Goal: Task Accomplishment & Management: Manage account settings

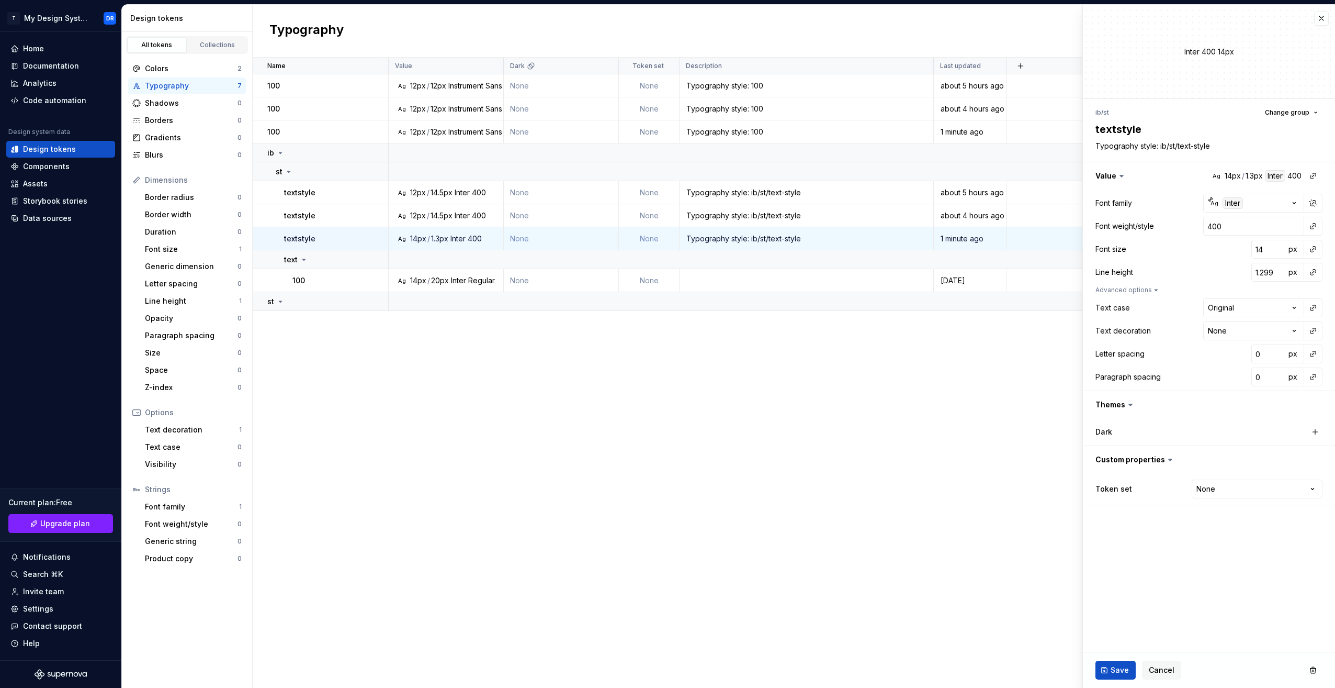
type textarea "*"
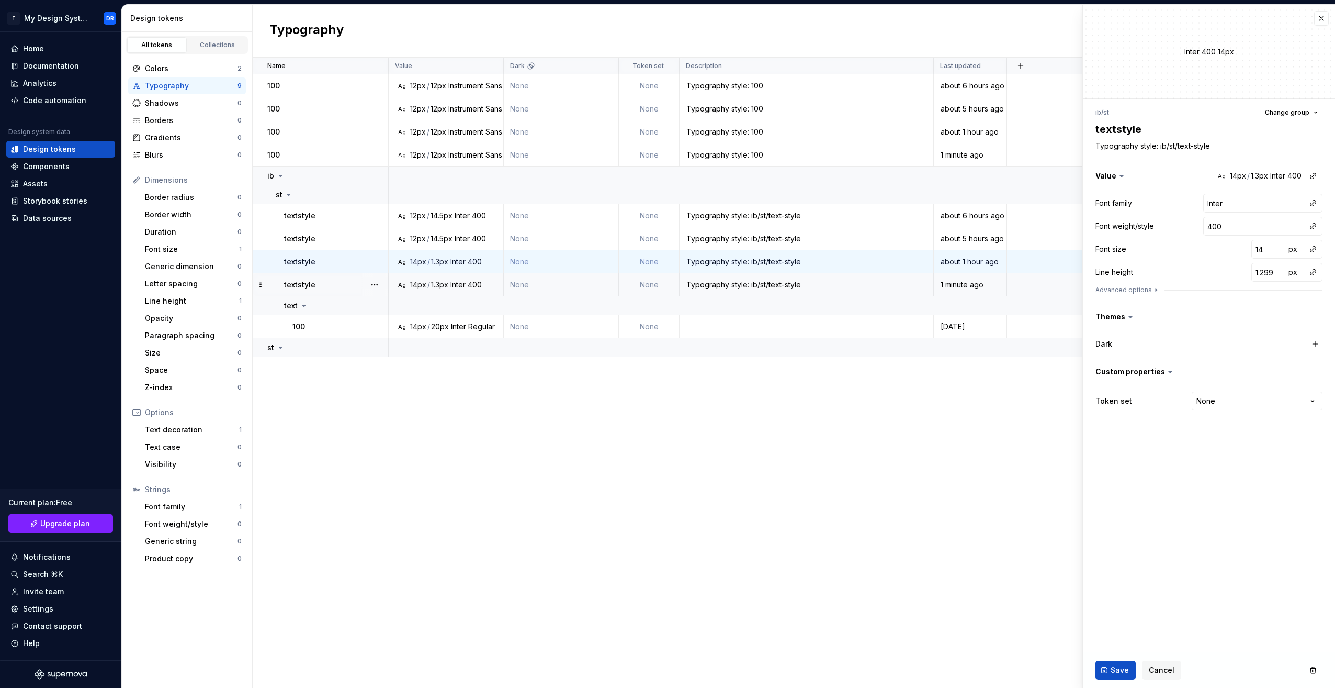
click at [345, 287] on div "textstyle" at bounding box center [336, 284] width 104 height 10
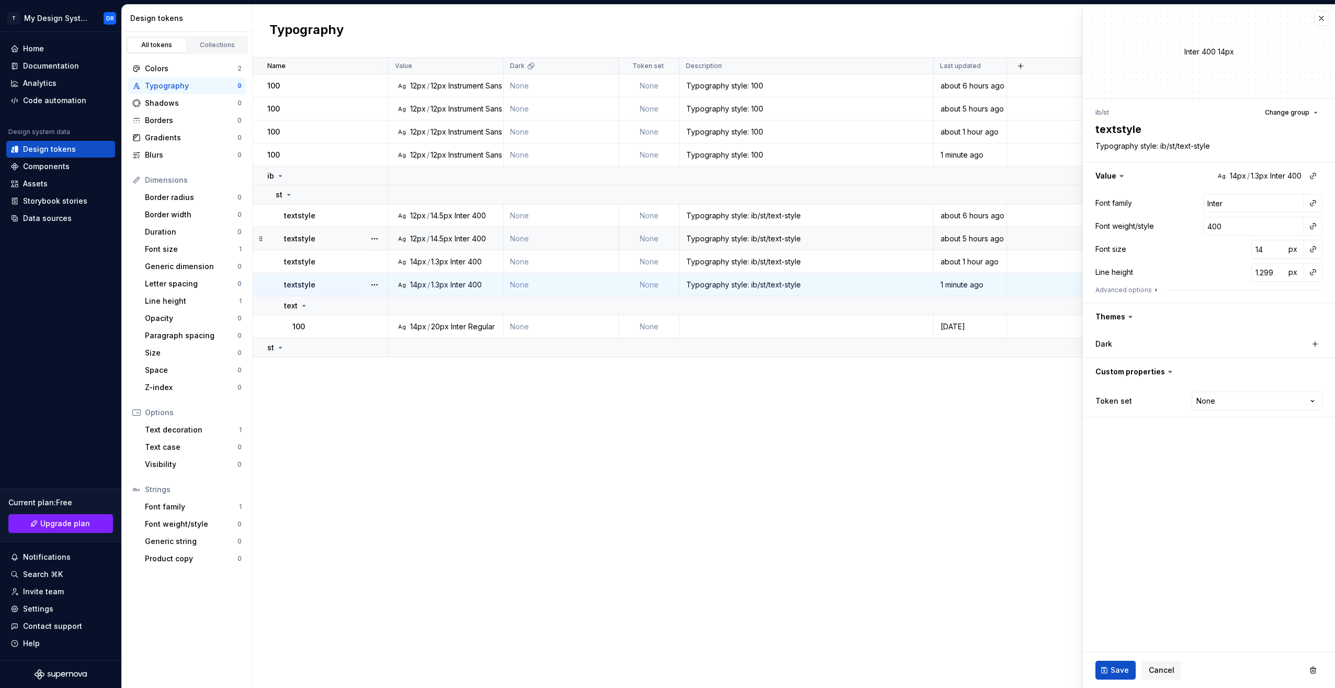
click at [329, 242] on div "textstyle" at bounding box center [336, 238] width 104 height 10
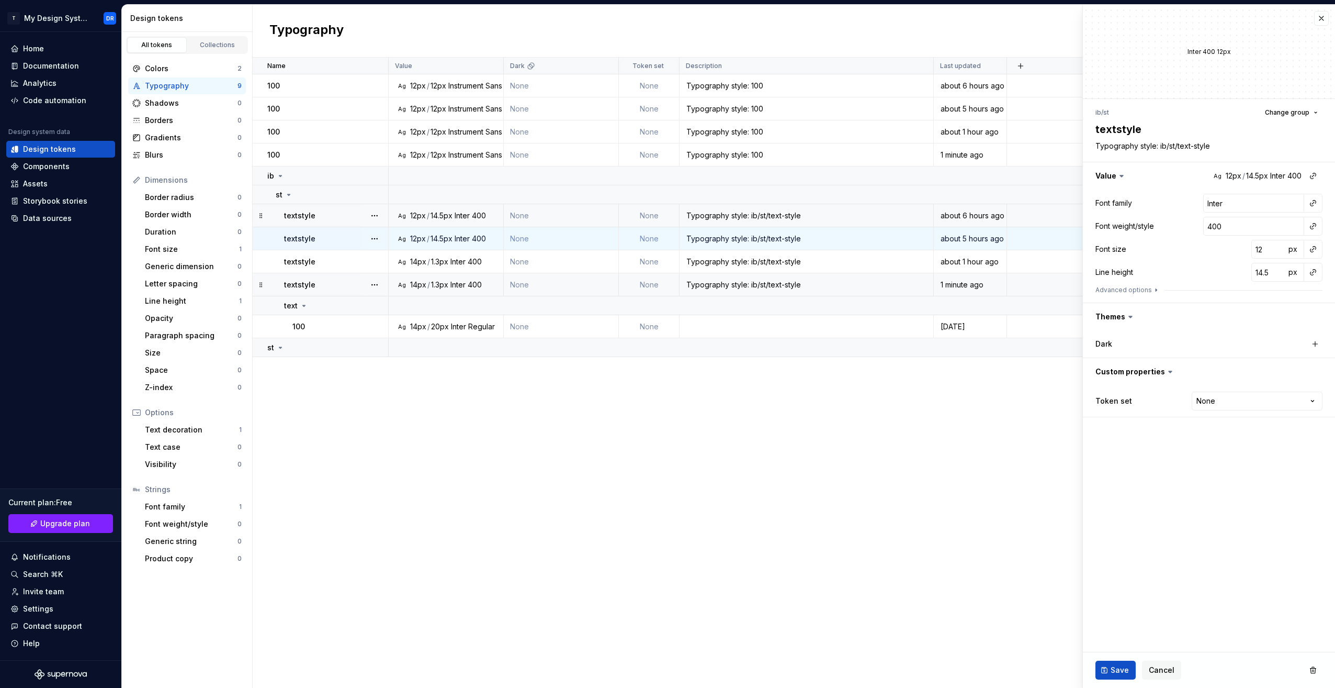
click at [319, 225] on td "textstyle" at bounding box center [321, 215] width 136 height 23
click at [322, 236] on div "textstyle" at bounding box center [336, 238] width 104 height 10
click at [326, 257] on div "textstyle" at bounding box center [336, 261] width 104 height 10
click at [330, 272] on td "textstyle" at bounding box center [321, 261] width 136 height 23
click at [317, 291] on td "textstyle" at bounding box center [321, 284] width 136 height 23
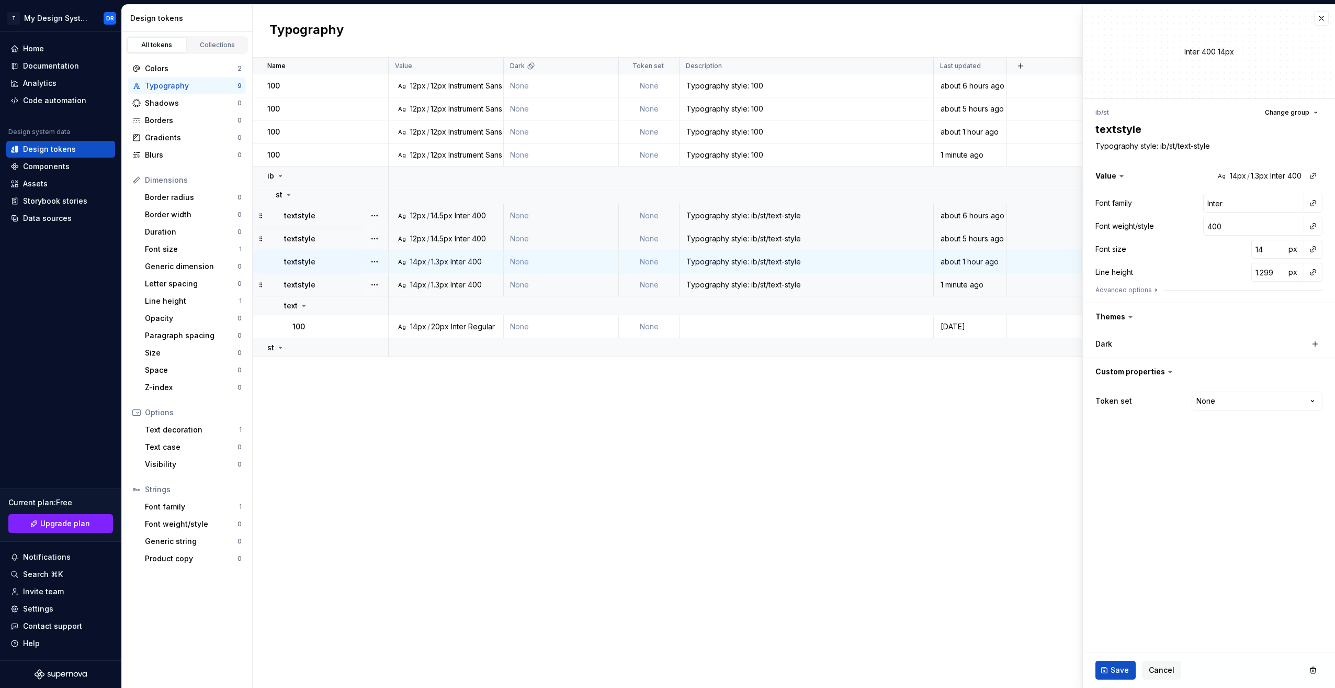
type textarea "*"
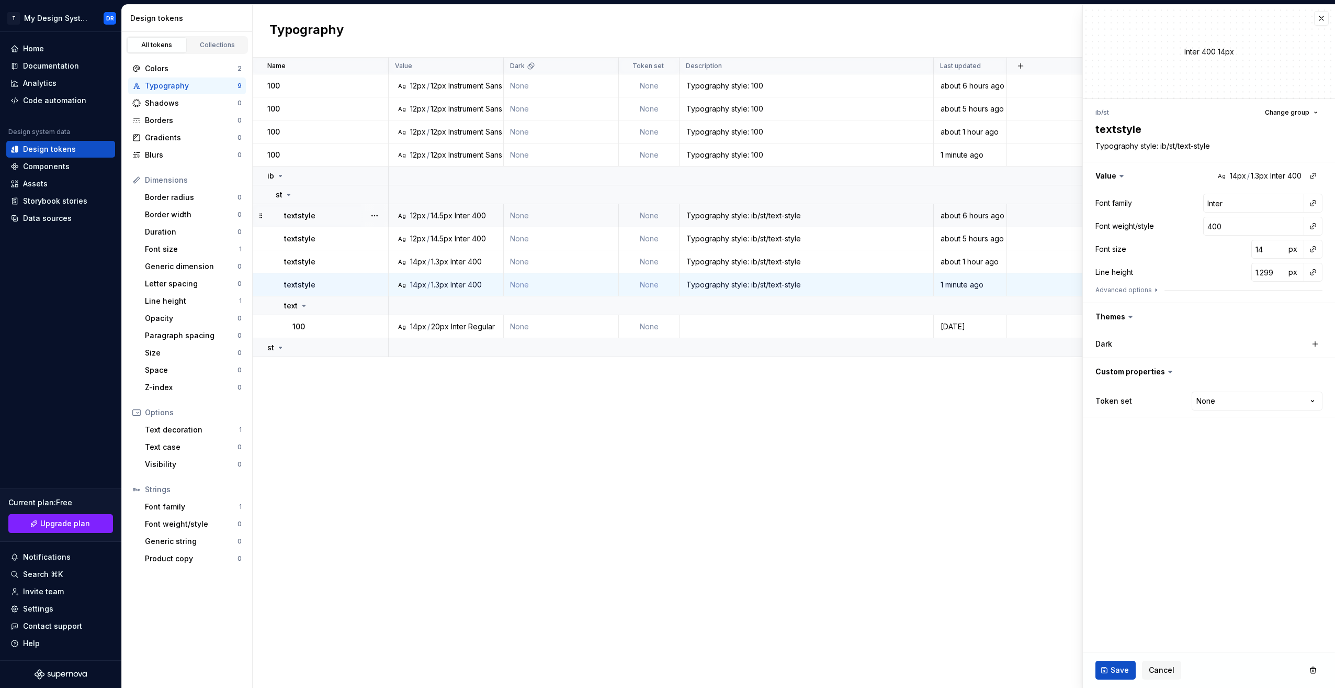
click at [465, 216] on div "Inter" at bounding box center [462, 215] width 15 height 10
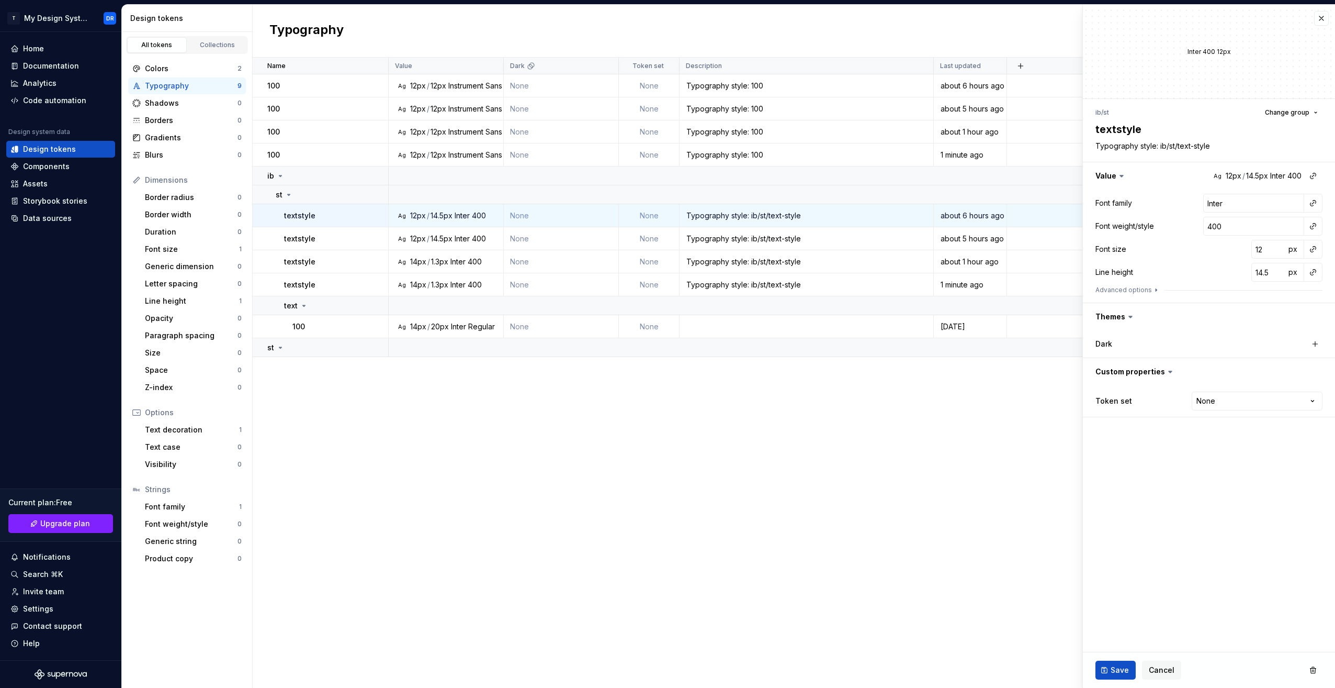
type textarea "*"
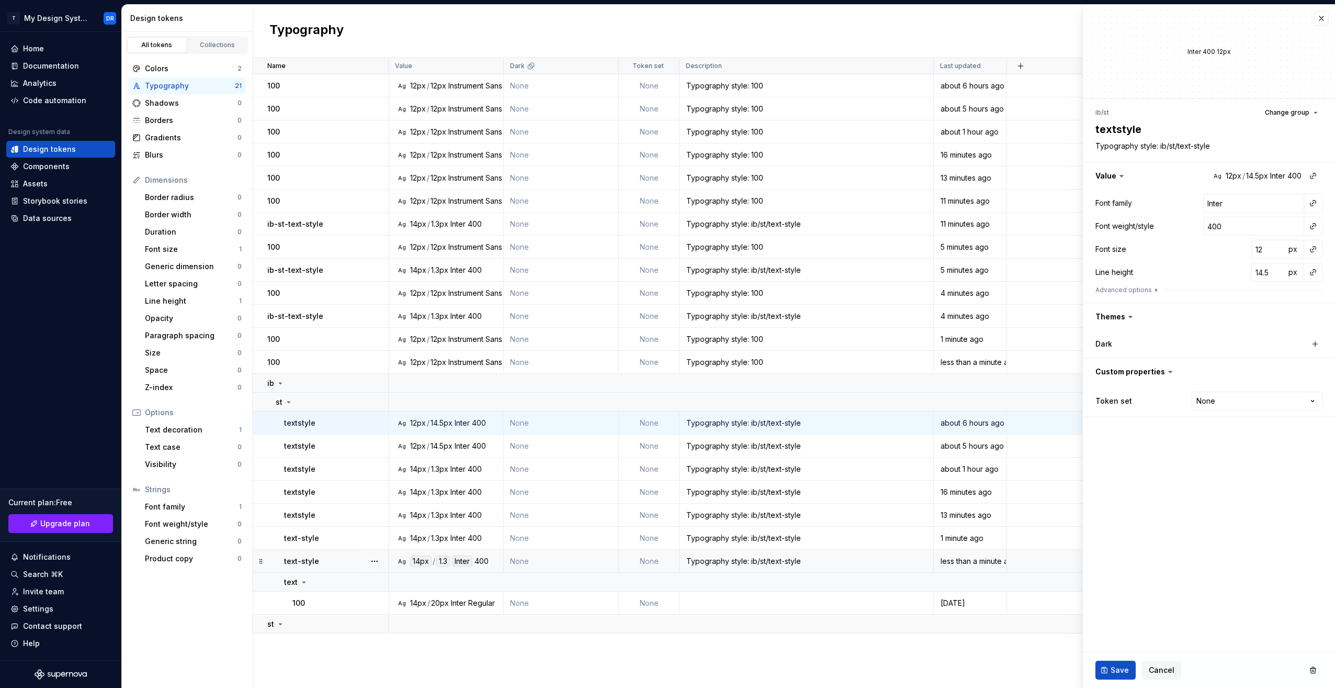
click at [335, 554] on td "text-style" at bounding box center [321, 560] width 136 height 23
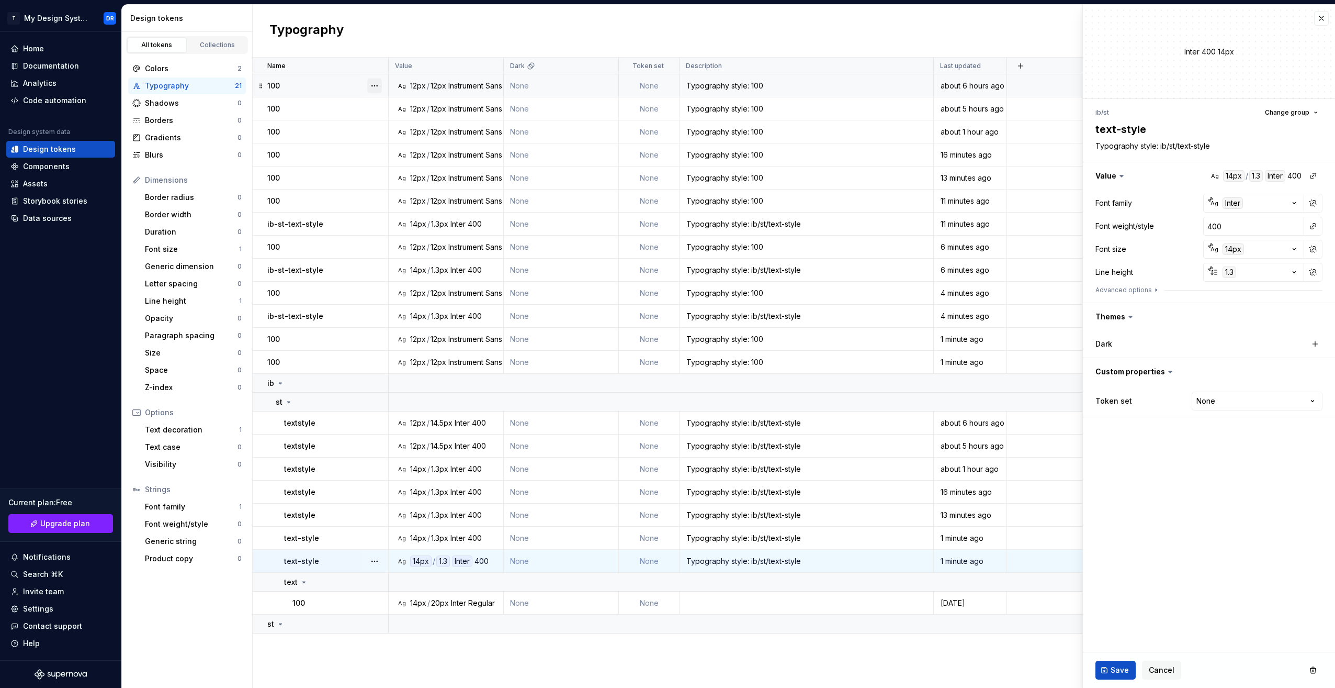
click at [372, 82] on button "button" at bounding box center [374, 85] width 15 height 15
click at [417, 144] on div "Delete token" at bounding box center [421, 144] width 68 height 10
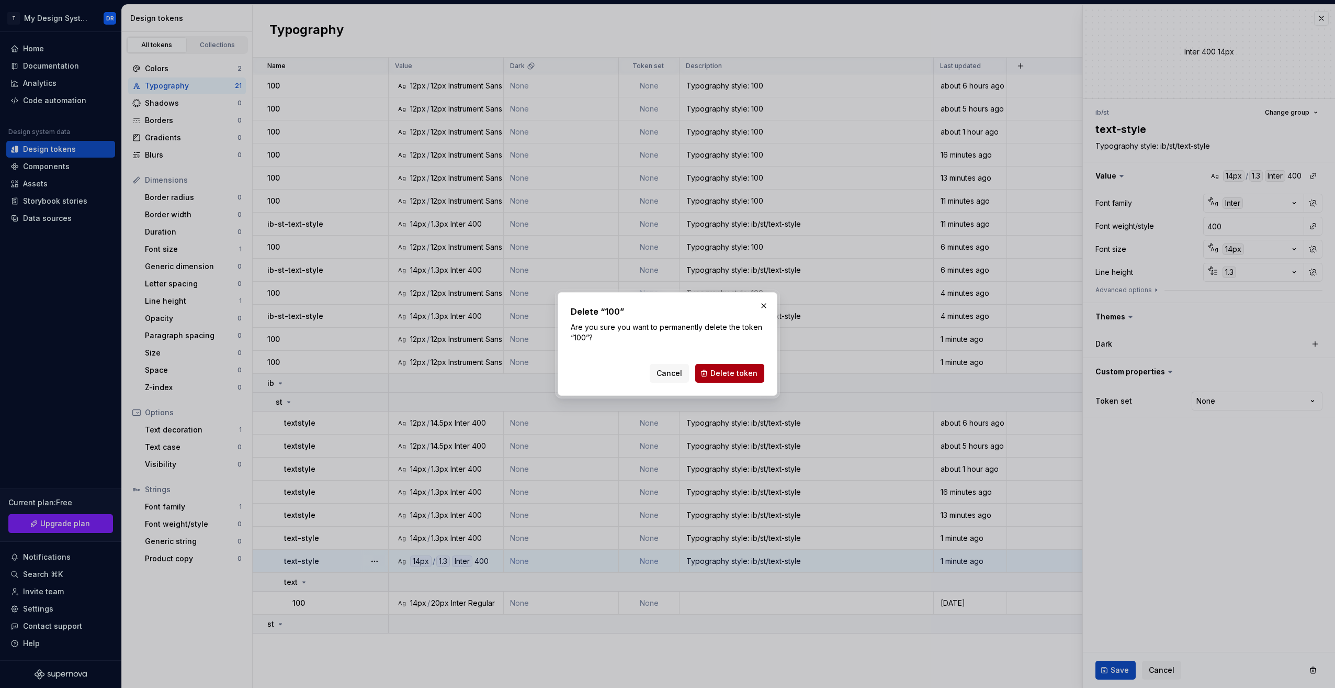
click at [732, 373] on span "Delete token" at bounding box center [734, 373] width 47 height 10
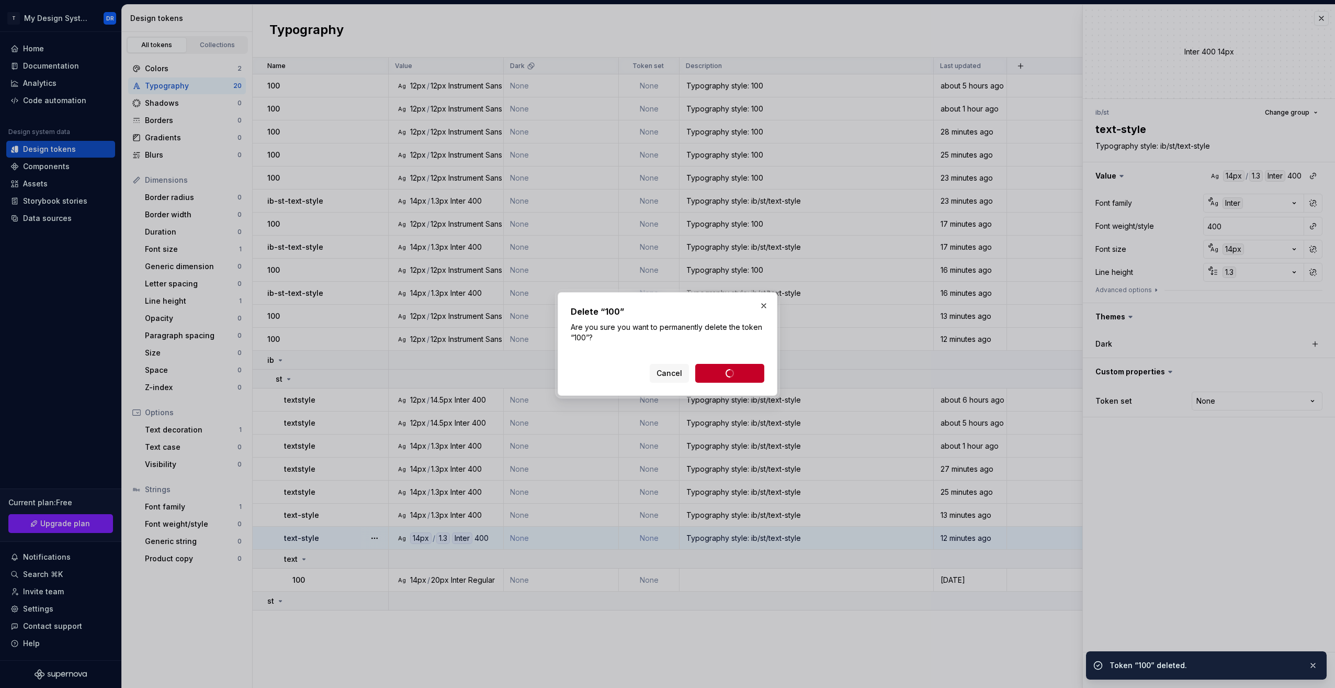
type textarea "*"
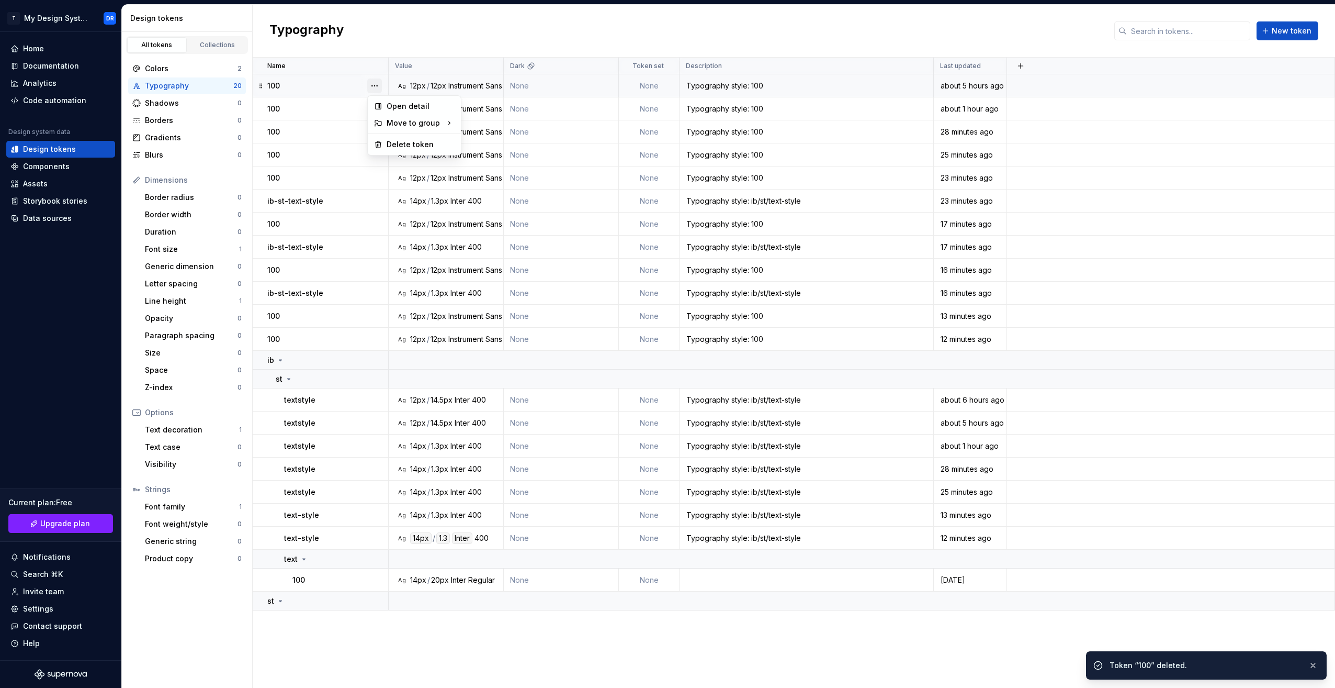
click at [377, 84] on button "button" at bounding box center [374, 85] width 15 height 15
click at [411, 147] on div "Delete token" at bounding box center [421, 144] width 68 height 10
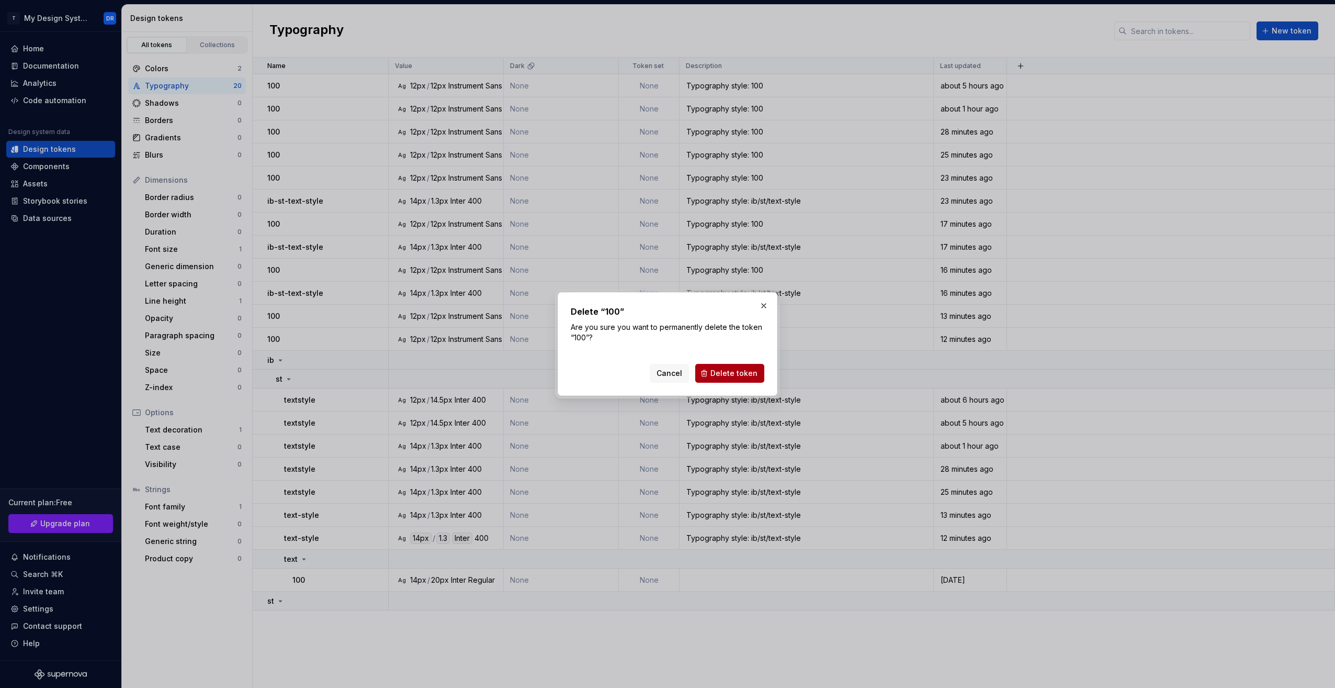
click at [732, 377] on span "Delete token" at bounding box center [734, 373] width 47 height 10
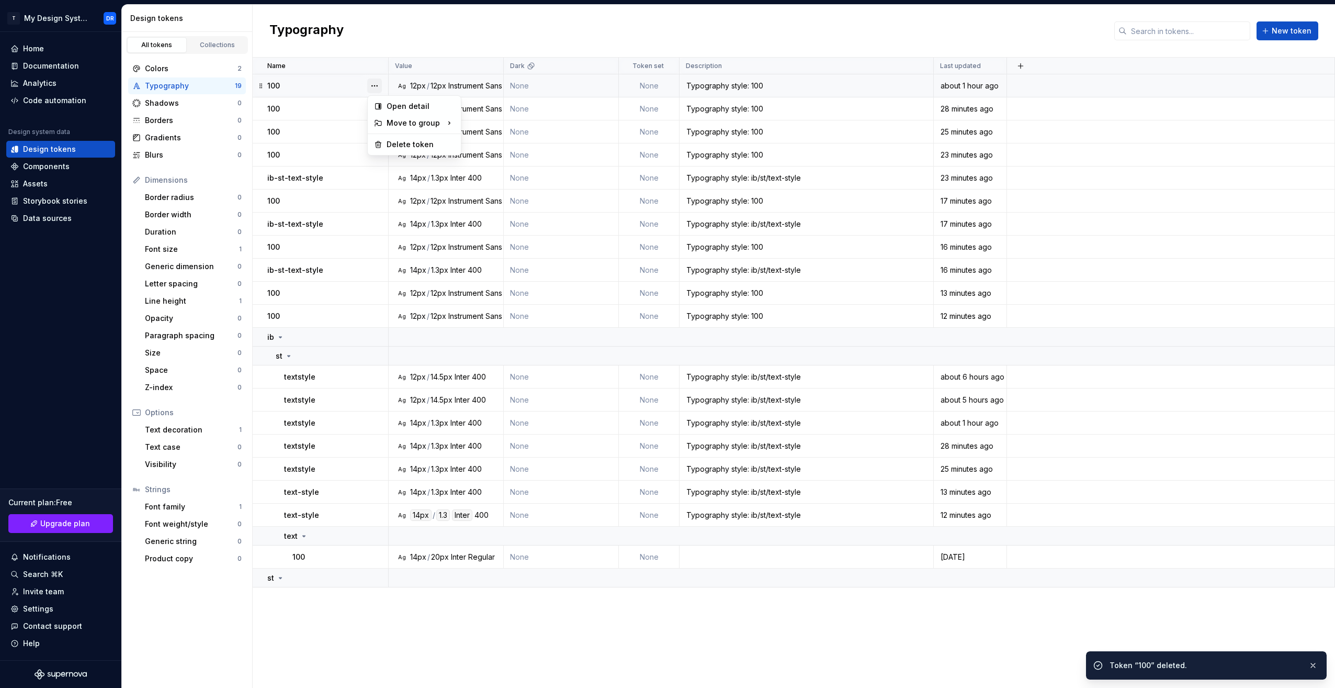
click at [380, 86] on button "button" at bounding box center [374, 85] width 15 height 15
click at [394, 142] on div "Delete token" at bounding box center [421, 144] width 68 height 10
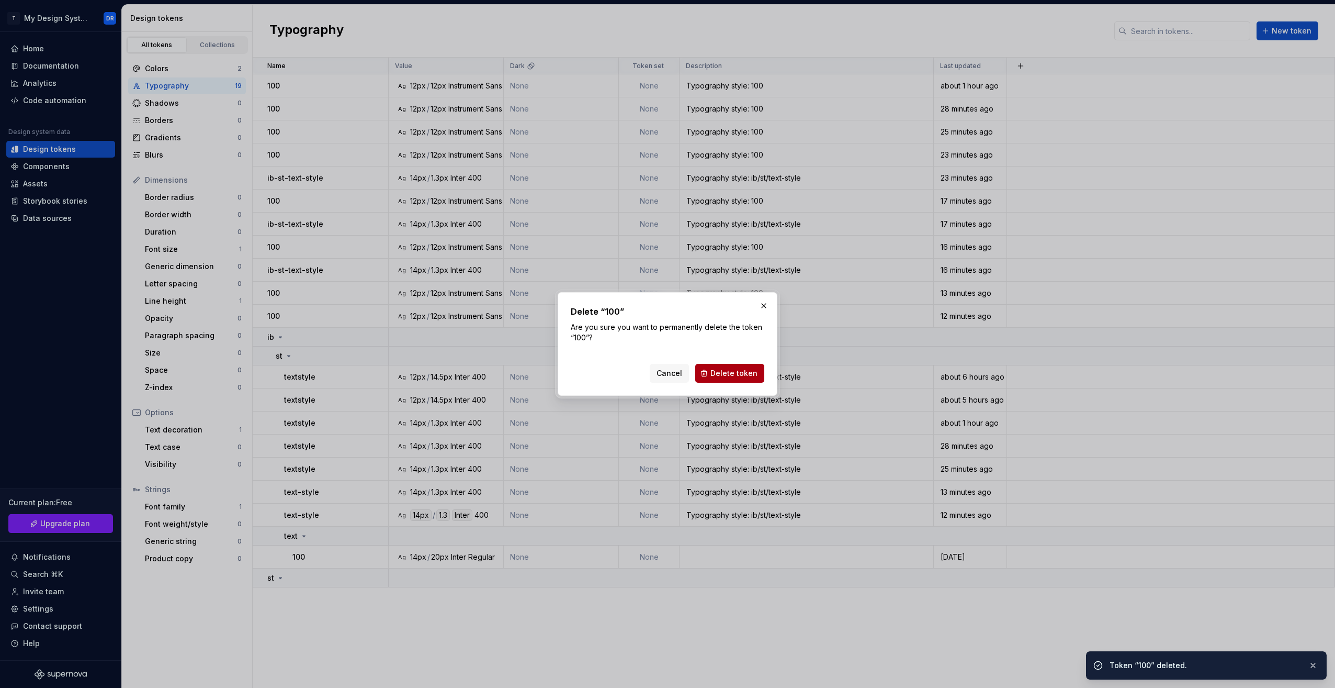
click at [736, 369] on span "Delete token" at bounding box center [734, 373] width 47 height 10
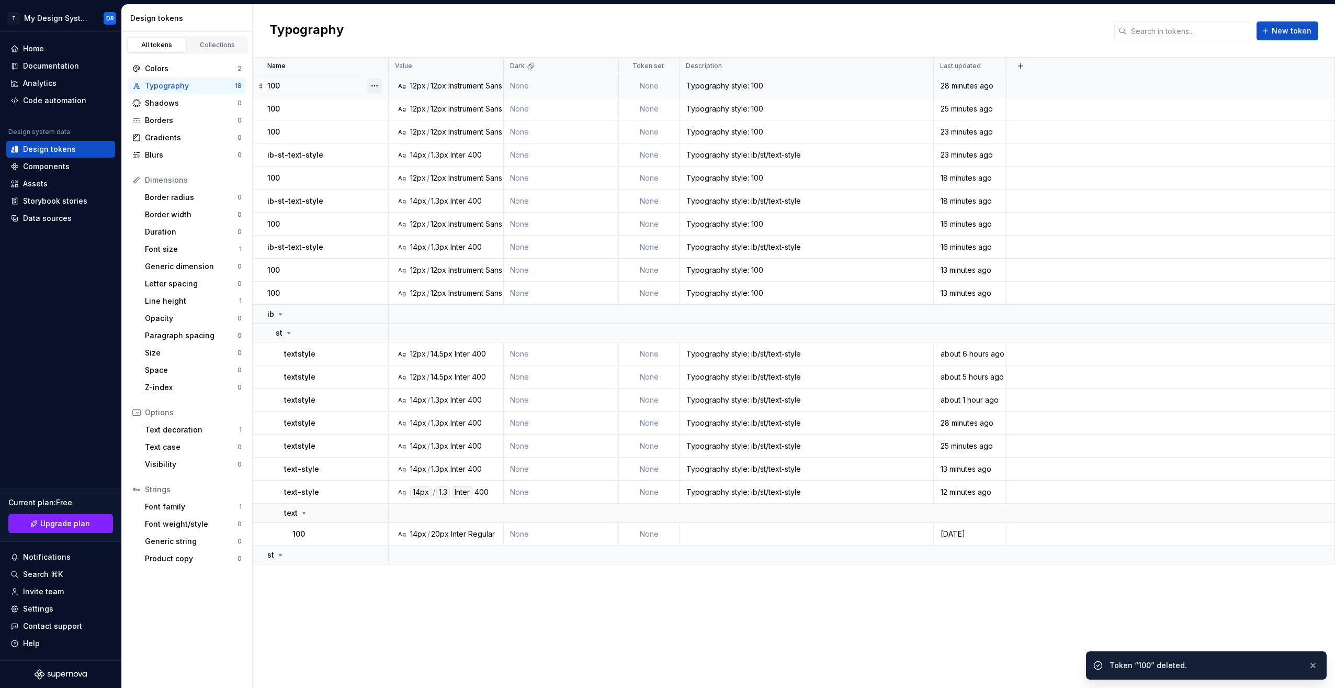
click at [377, 84] on button "button" at bounding box center [374, 85] width 15 height 15
click at [387, 144] on div "Delete token" at bounding box center [421, 144] width 68 height 10
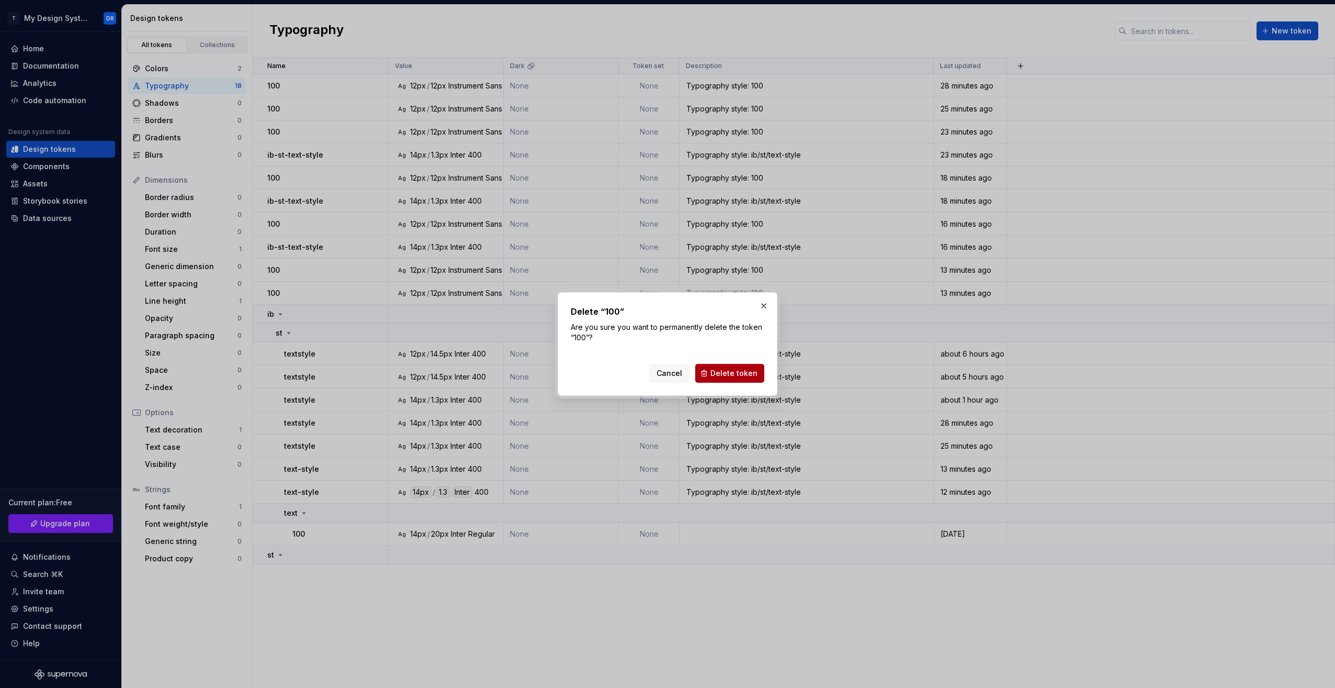
click at [735, 377] on span "Delete token" at bounding box center [734, 373] width 47 height 10
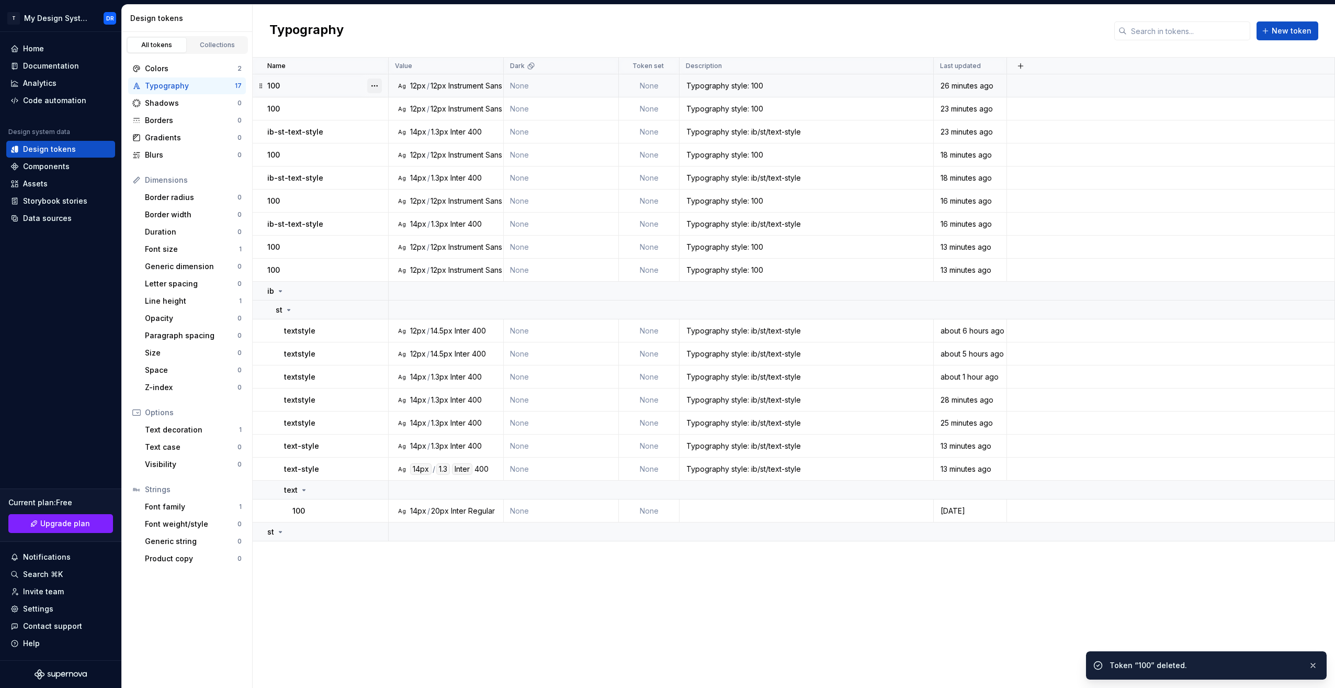
click at [376, 84] on button "button" at bounding box center [374, 85] width 15 height 15
click at [394, 143] on div "Delete token" at bounding box center [421, 144] width 68 height 10
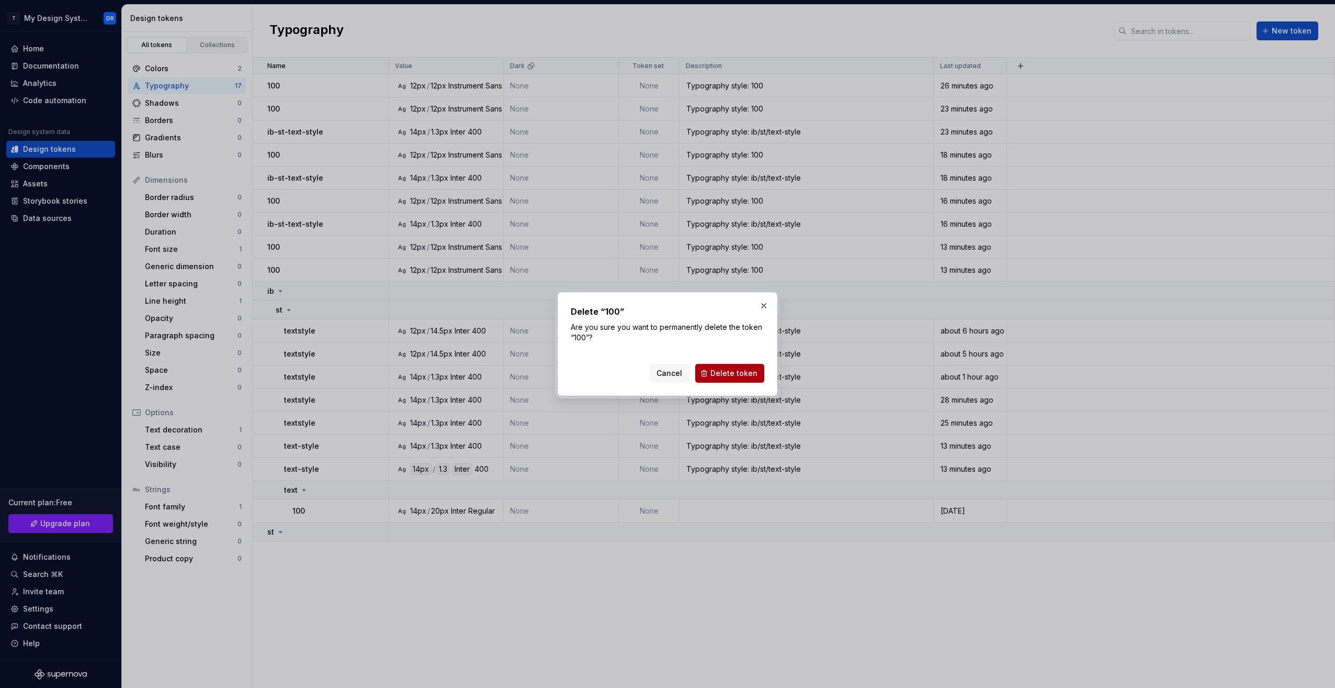
click at [732, 368] on span "Delete token" at bounding box center [734, 373] width 47 height 10
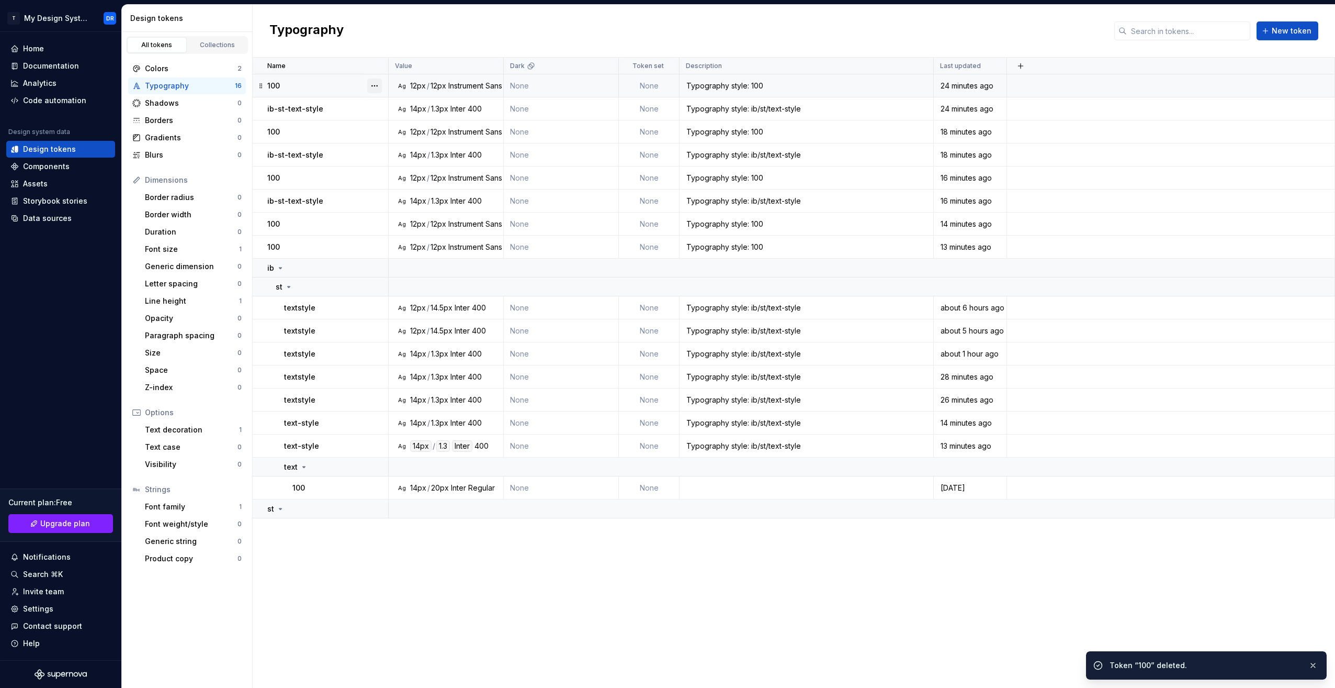
click at [377, 83] on button "button" at bounding box center [374, 85] width 15 height 15
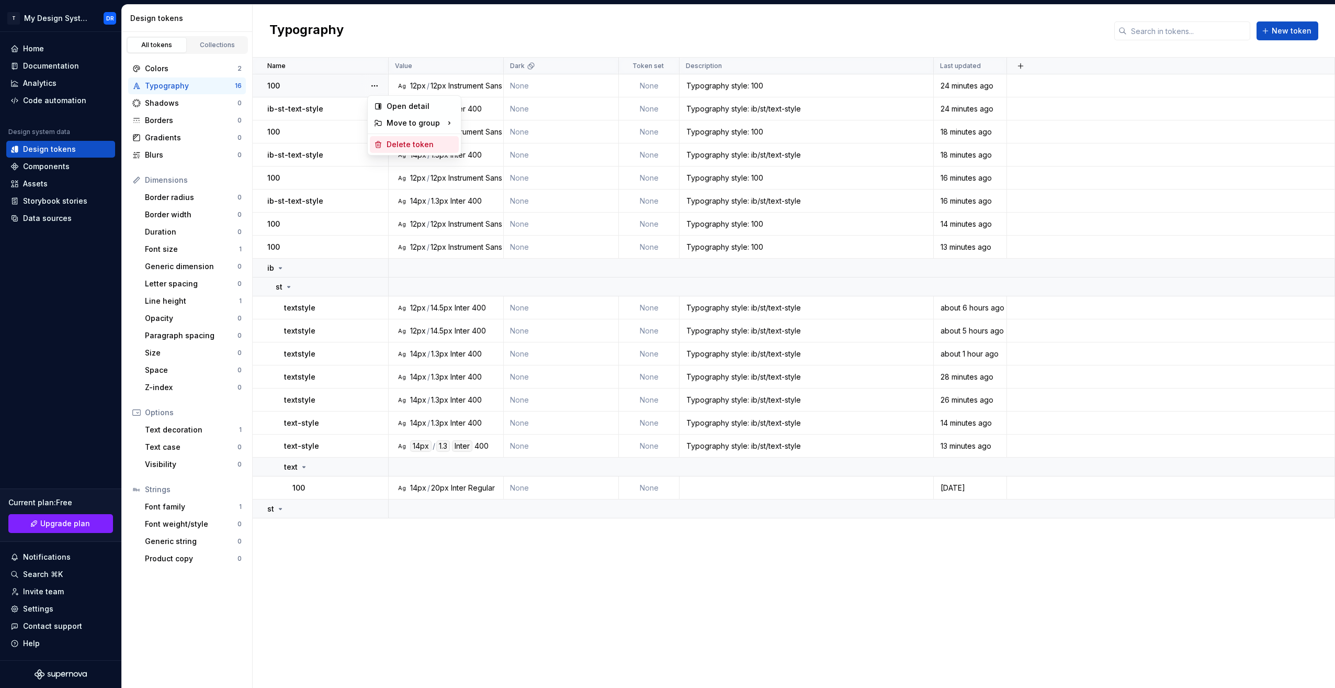
click at [405, 148] on div "Delete token" at bounding box center [421, 144] width 68 height 10
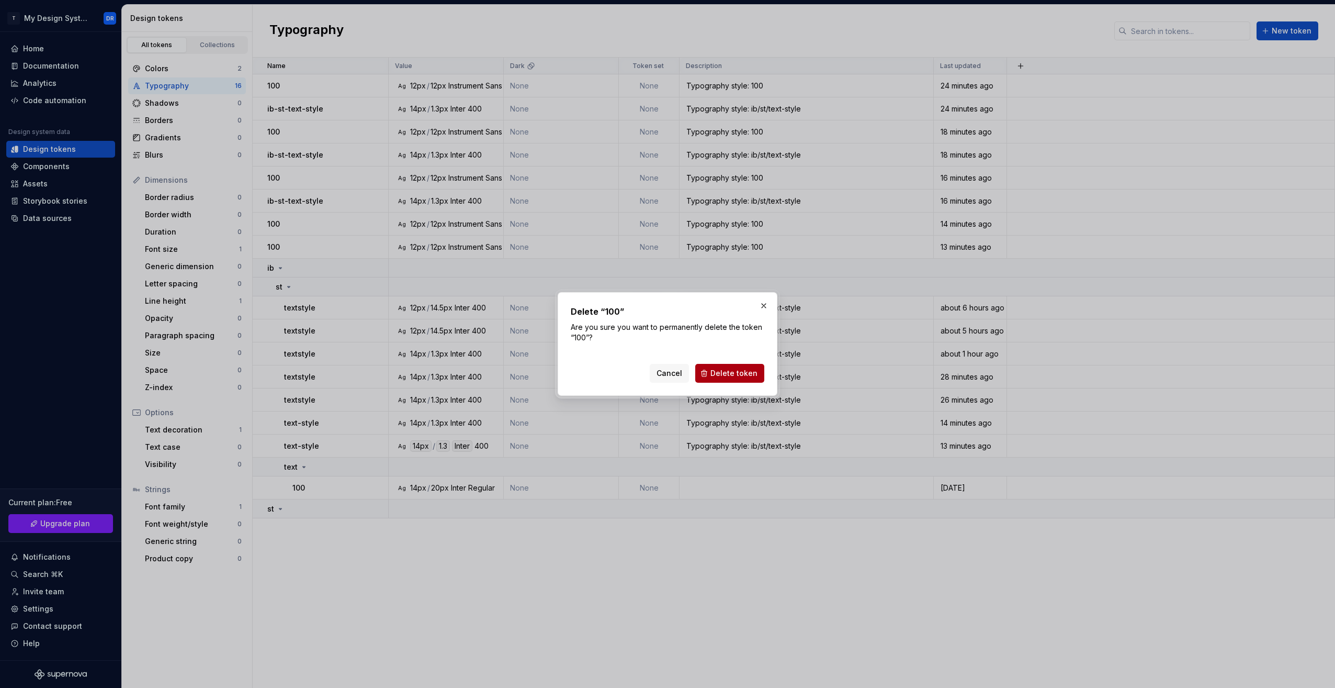
click at [728, 375] on span "Delete token" at bounding box center [734, 373] width 47 height 10
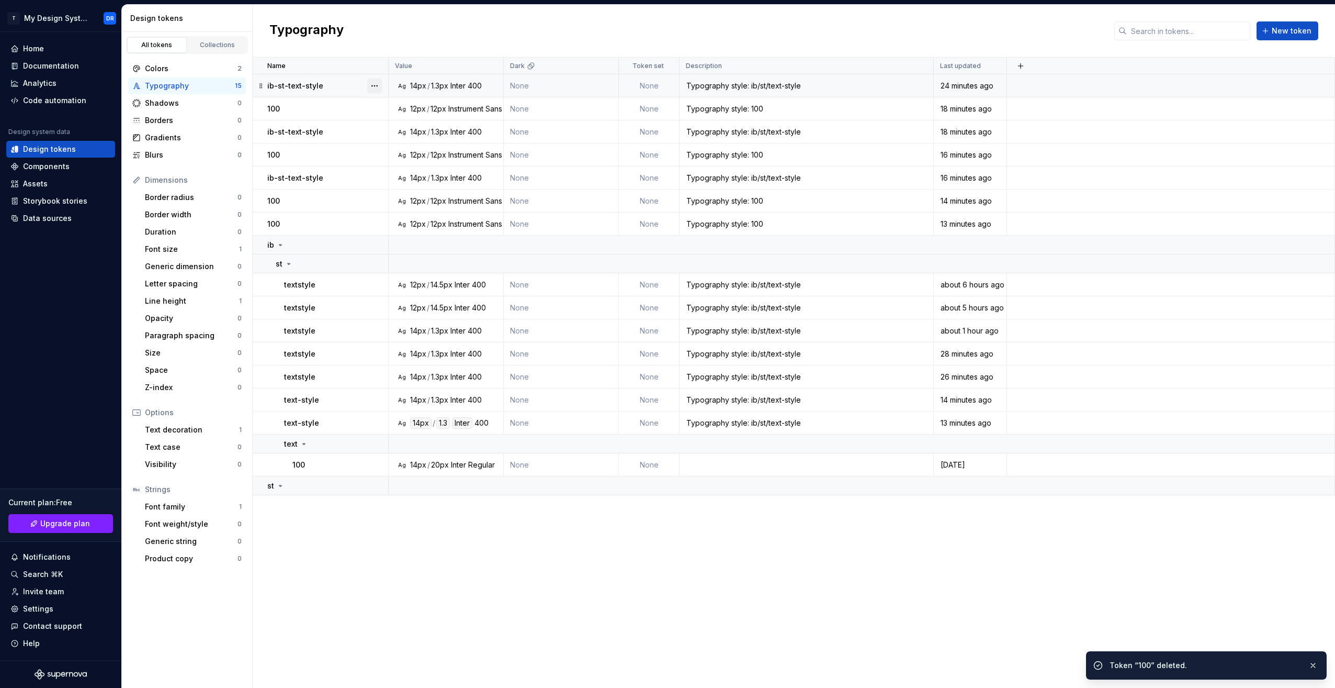
click at [378, 82] on button "button" at bounding box center [374, 85] width 15 height 15
click at [402, 148] on div "Delete token" at bounding box center [421, 144] width 68 height 10
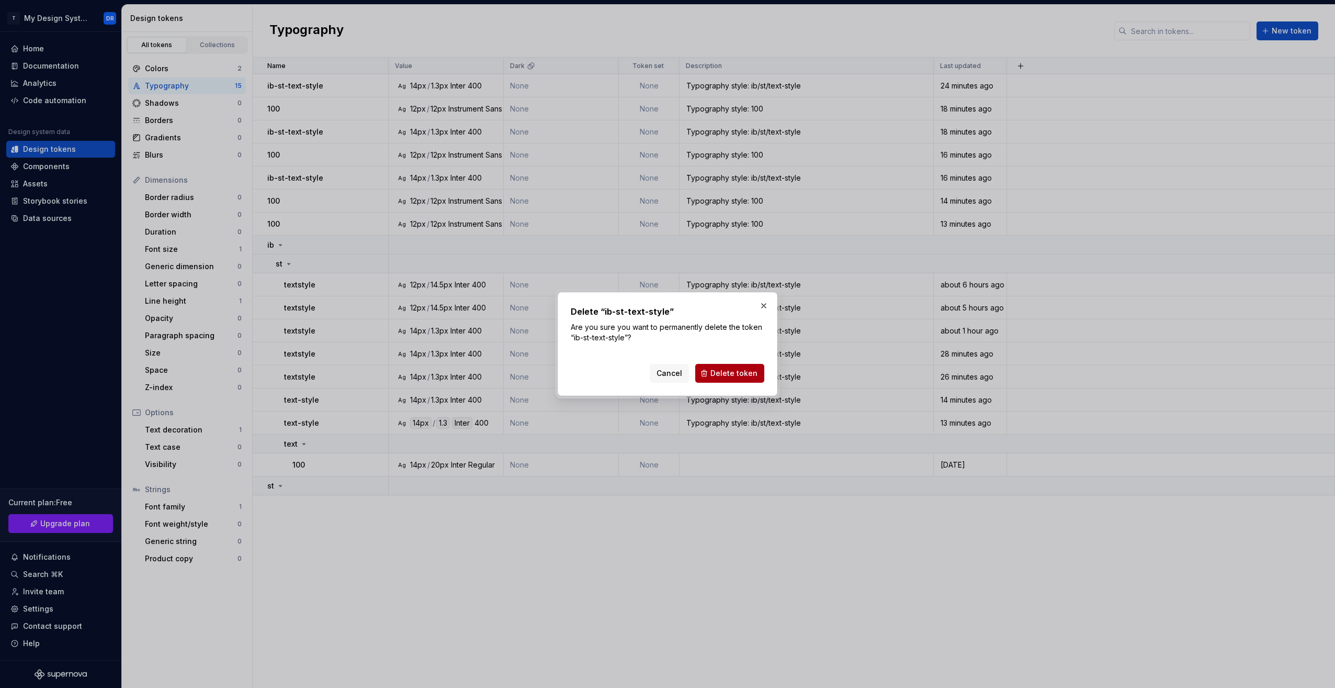
click at [728, 372] on span "Delete token" at bounding box center [734, 373] width 47 height 10
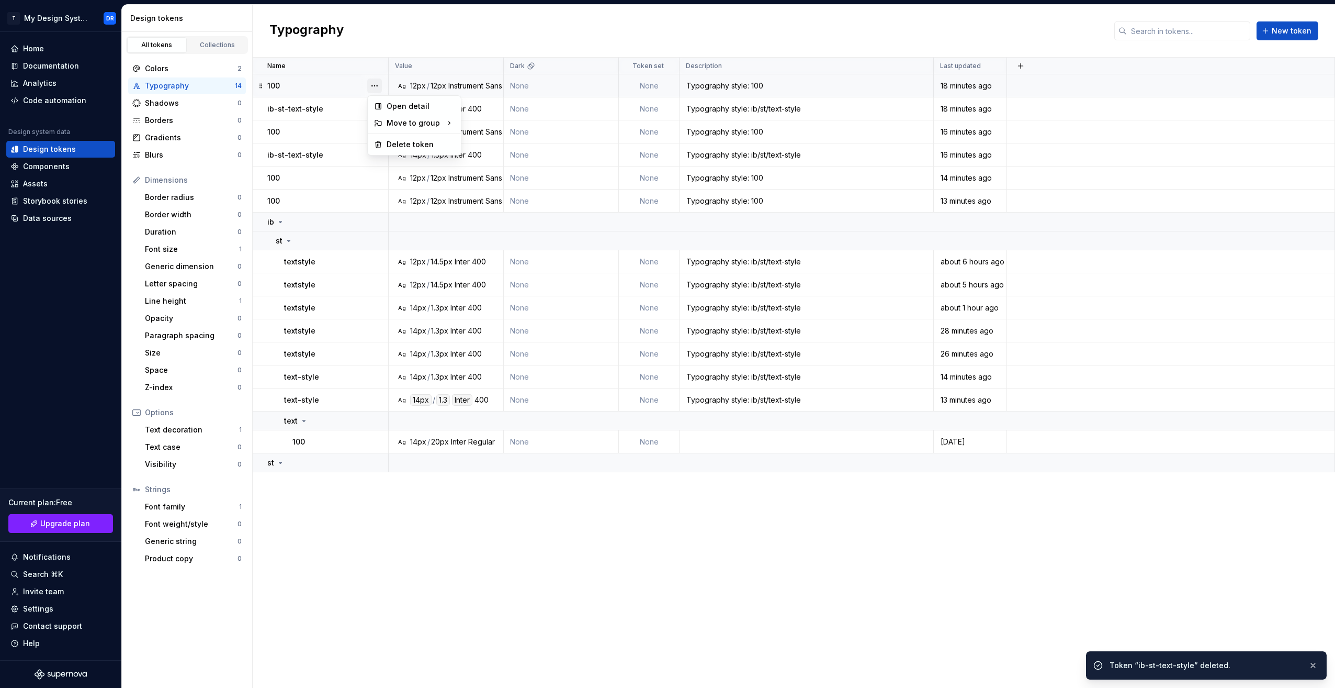
click at [376, 84] on button "button" at bounding box center [374, 85] width 15 height 15
click at [412, 140] on div "Delete token" at bounding box center [421, 144] width 68 height 10
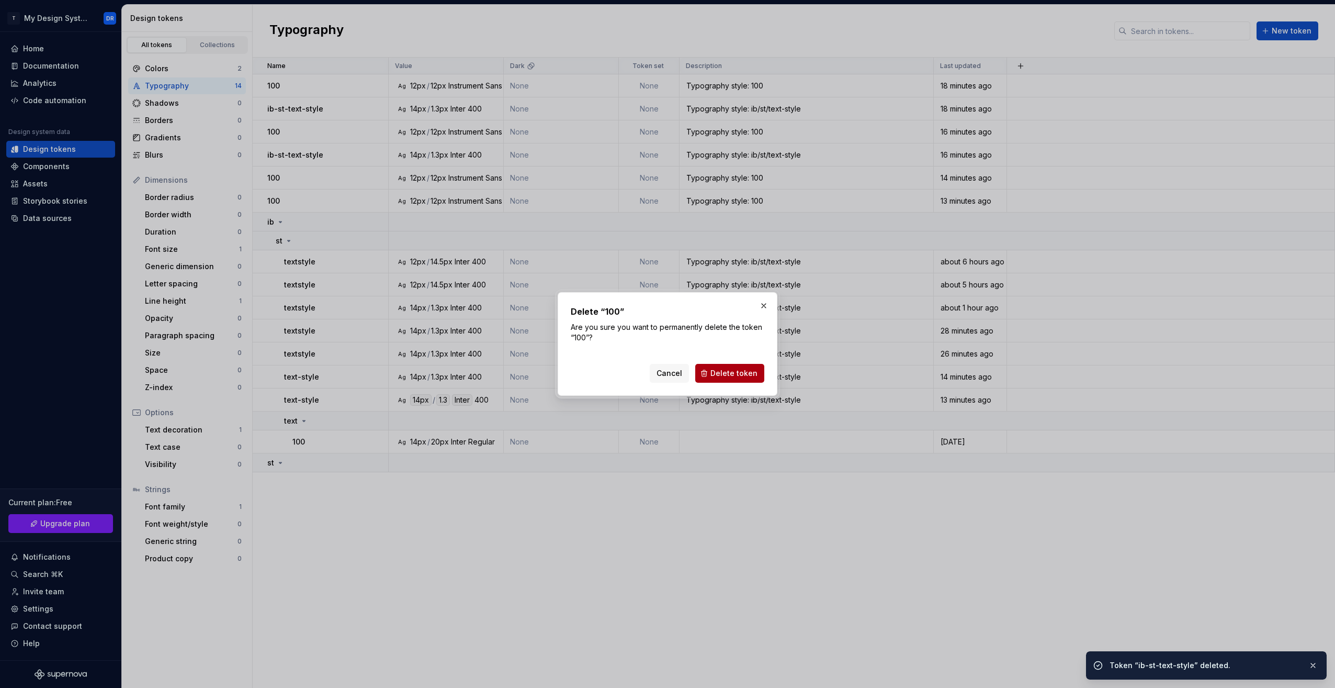
click at [733, 371] on span "Delete token" at bounding box center [734, 373] width 47 height 10
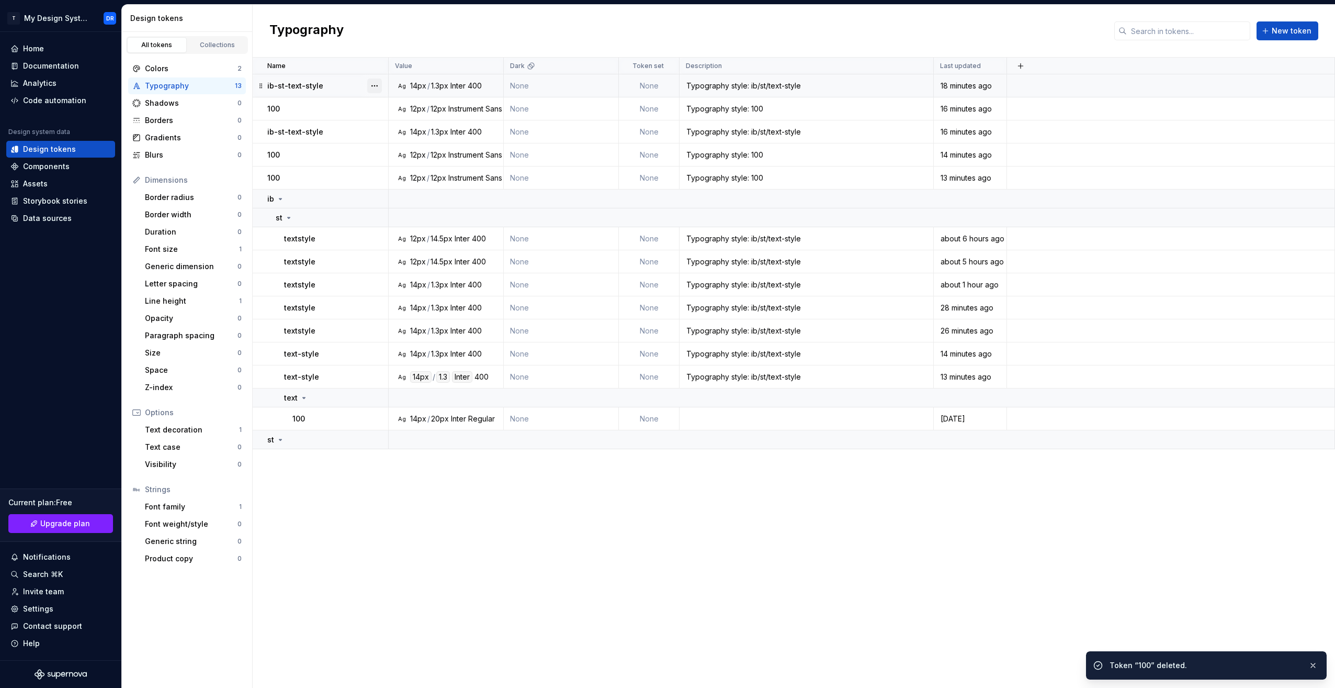
click at [375, 85] on button "button" at bounding box center [374, 85] width 15 height 15
click at [422, 149] on div "Delete token" at bounding box center [421, 144] width 68 height 10
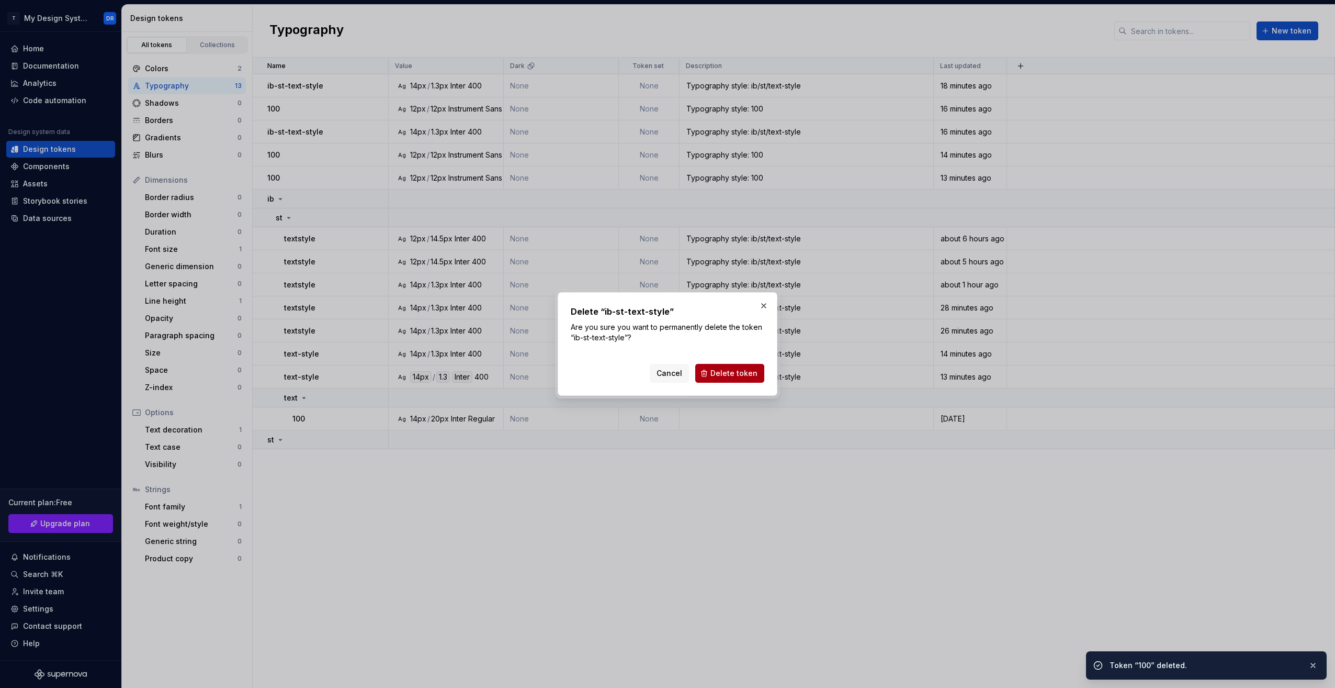
click at [727, 380] on button "Delete token" at bounding box center [729, 373] width 69 height 19
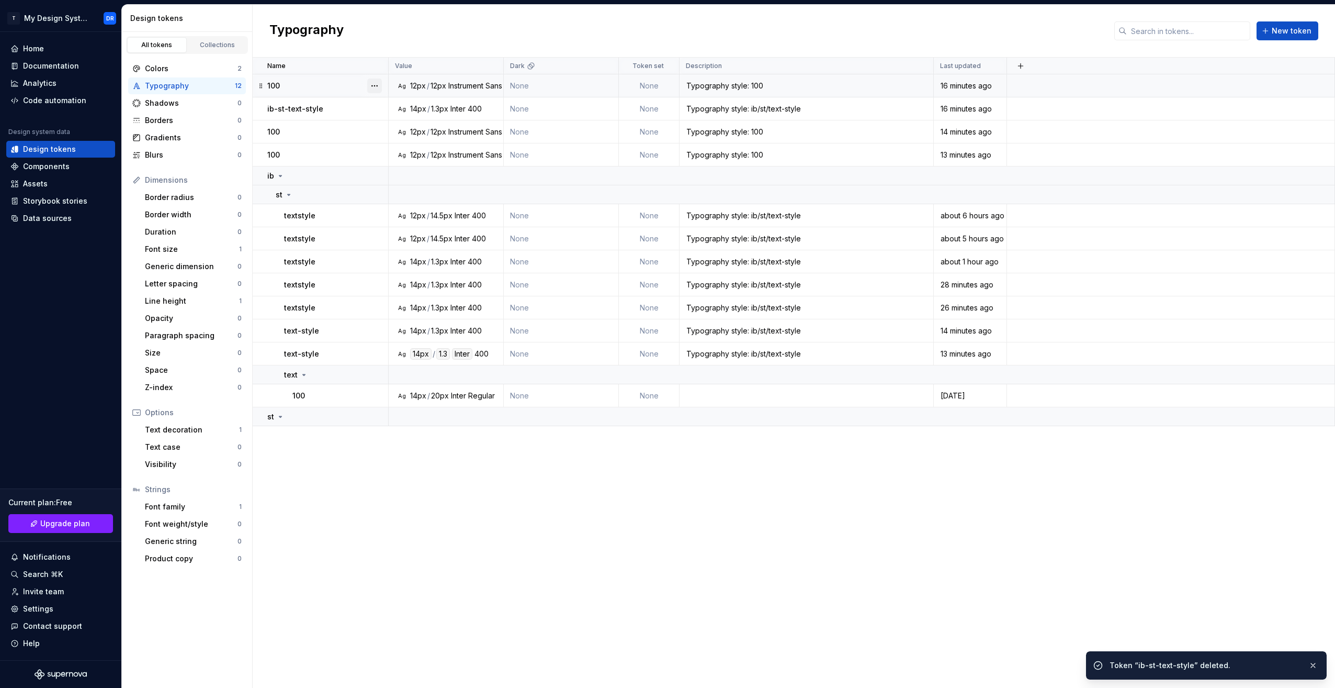
click at [380, 83] on button "button" at bounding box center [374, 85] width 15 height 15
click at [413, 144] on div "Delete token" at bounding box center [421, 144] width 68 height 10
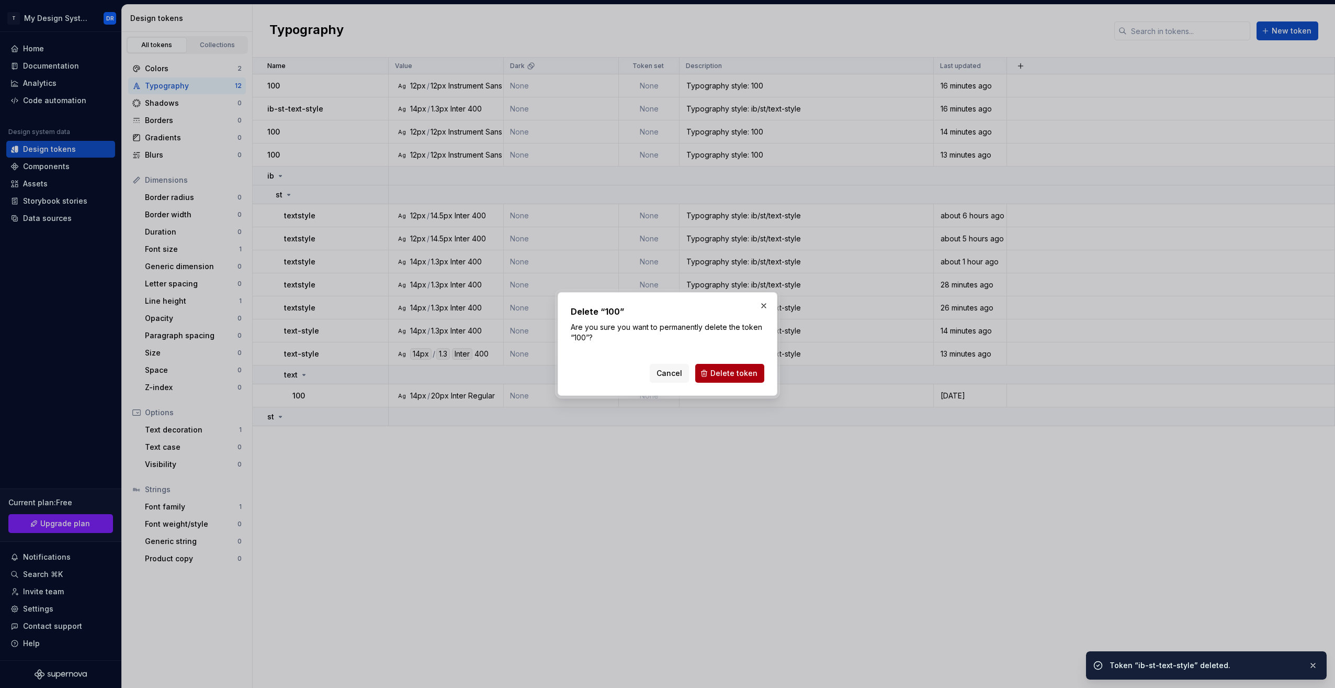
click at [721, 371] on span "Delete token" at bounding box center [734, 373] width 47 height 10
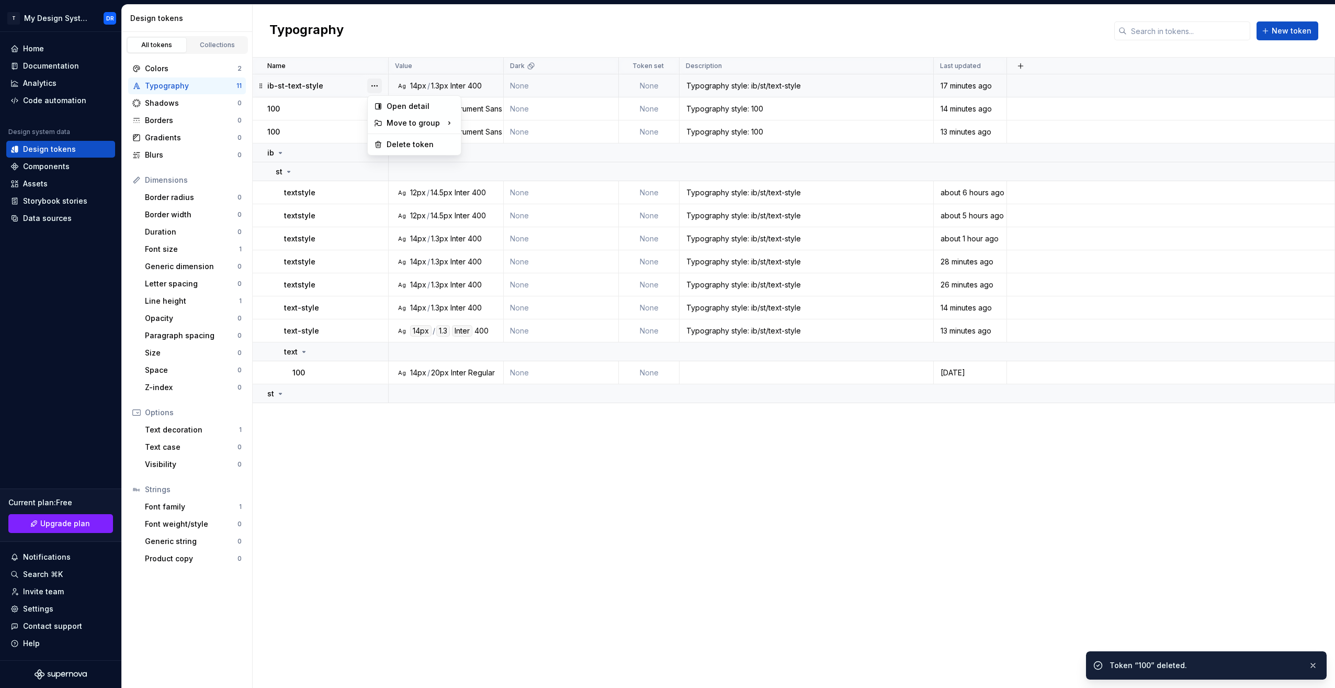
click at [378, 83] on button "button" at bounding box center [374, 85] width 15 height 15
click at [412, 143] on div "Delete token" at bounding box center [421, 144] width 68 height 10
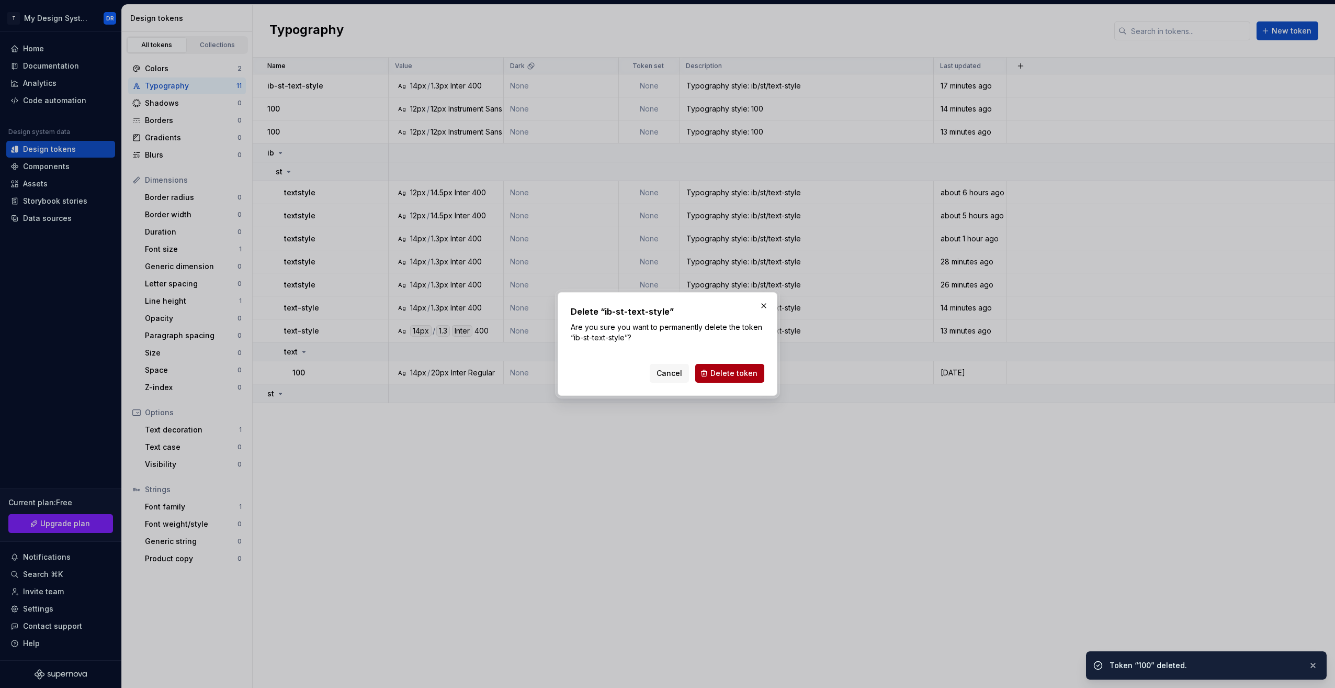
click at [734, 372] on span "Delete token" at bounding box center [734, 373] width 47 height 10
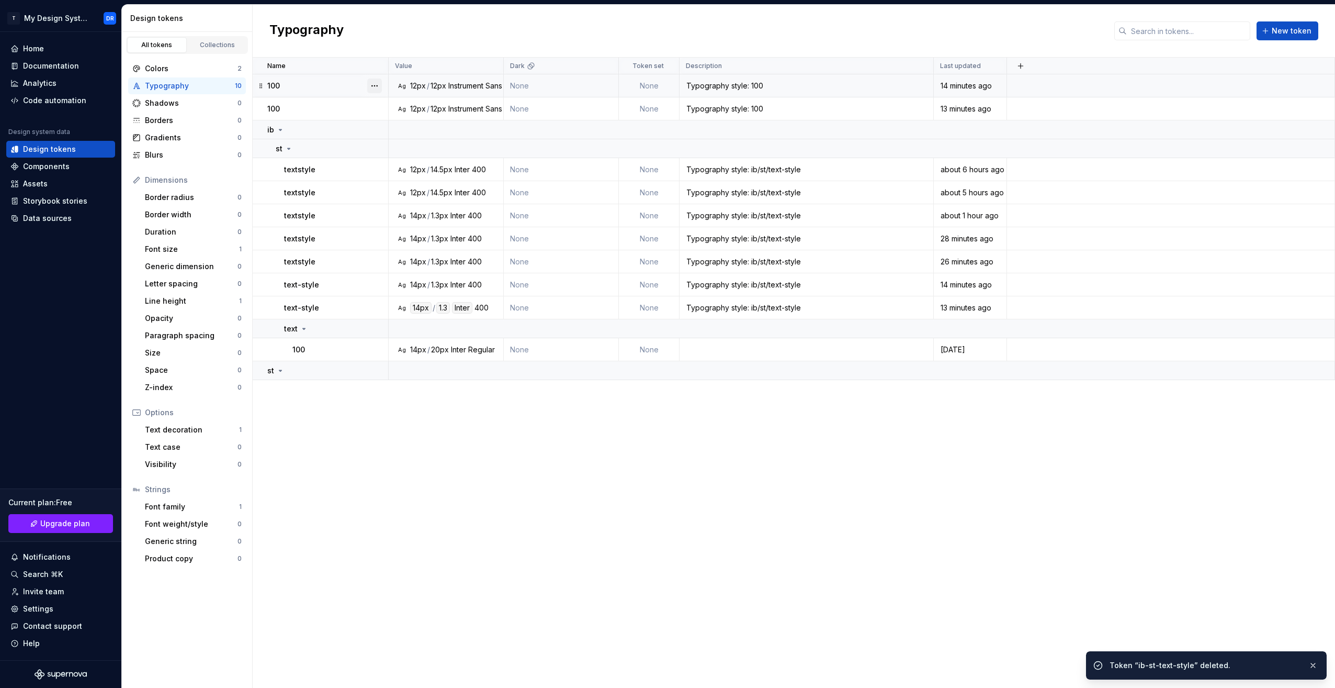
click at [376, 84] on button "button" at bounding box center [374, 85] width 15 height 15
click at [420, 147] on div "Delete token" at bounding box center [421, 144] width 68 height 10
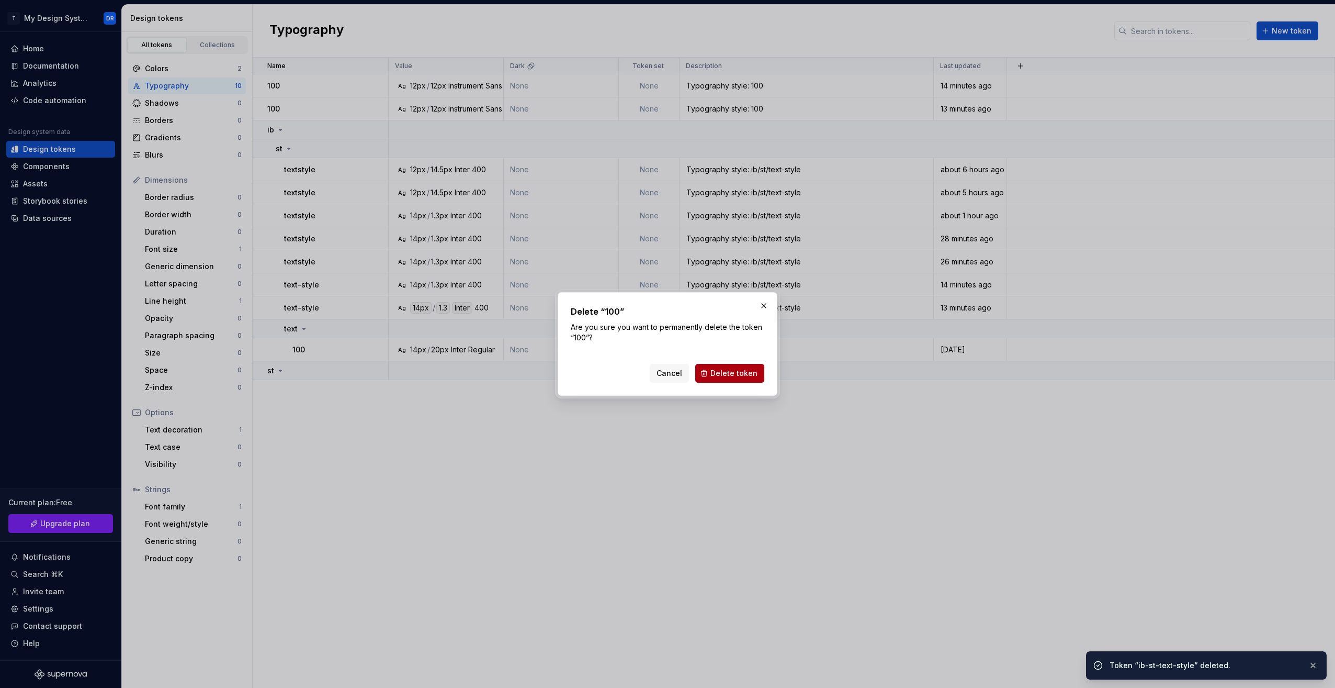
click at [730, 373] on span "Delete token" at bounding box center [734, 373] width 47 height 10
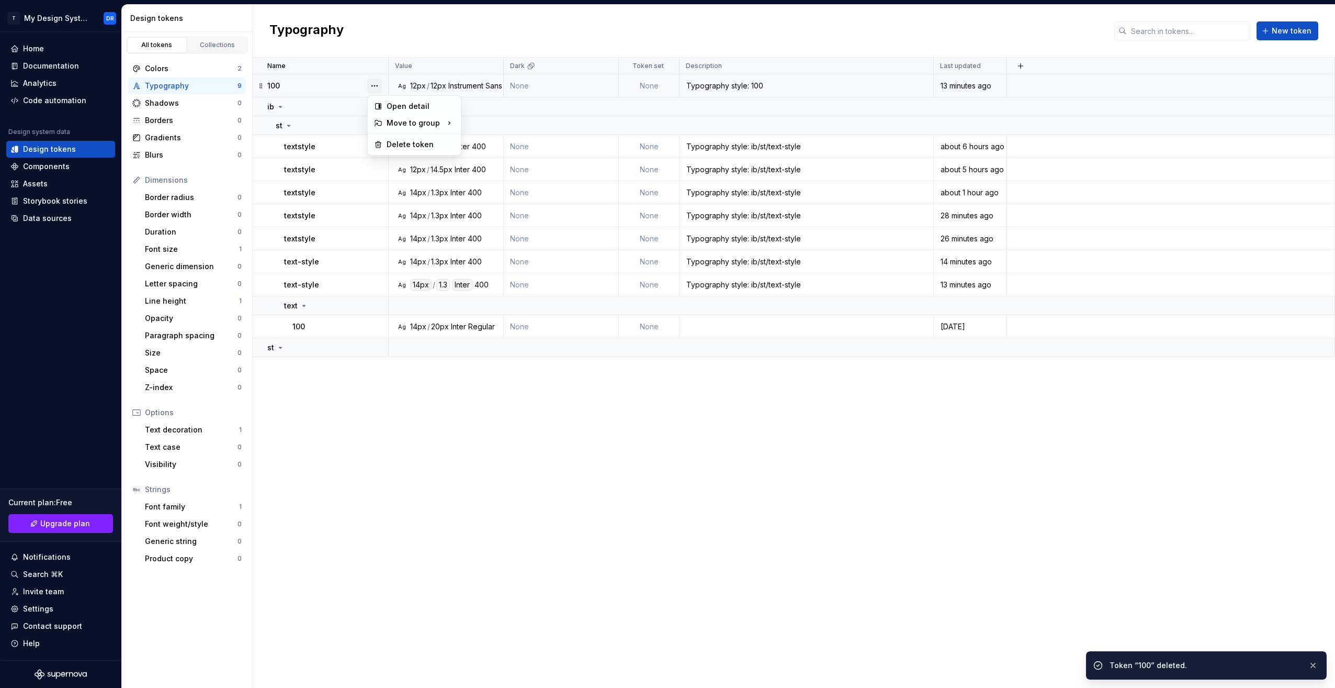
click at [373, 88] on button "button" at bounding box center [374, 85] width 15 height 15
click at [423, 142] on div "Delete token" at bounding box center [421, 144] width 68 height 10
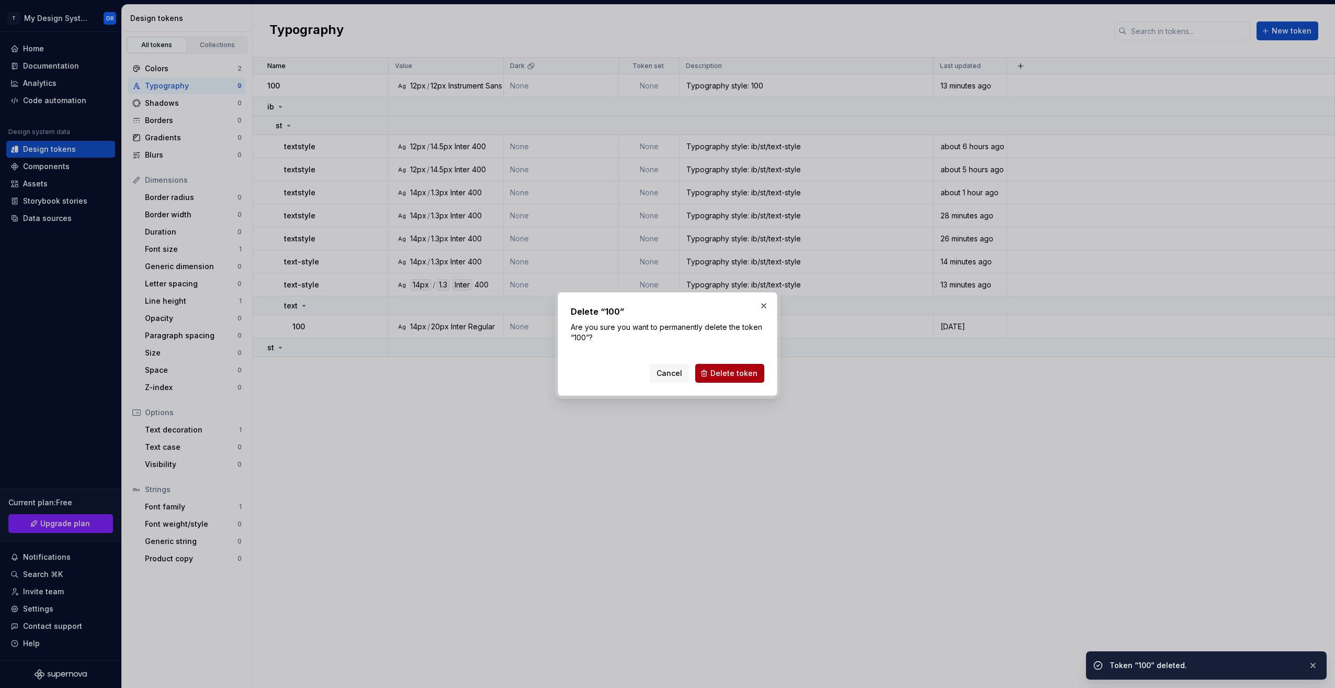
click at [740, 368] on span "Delete token" at bounding box center [734, 373] width 47 height 10
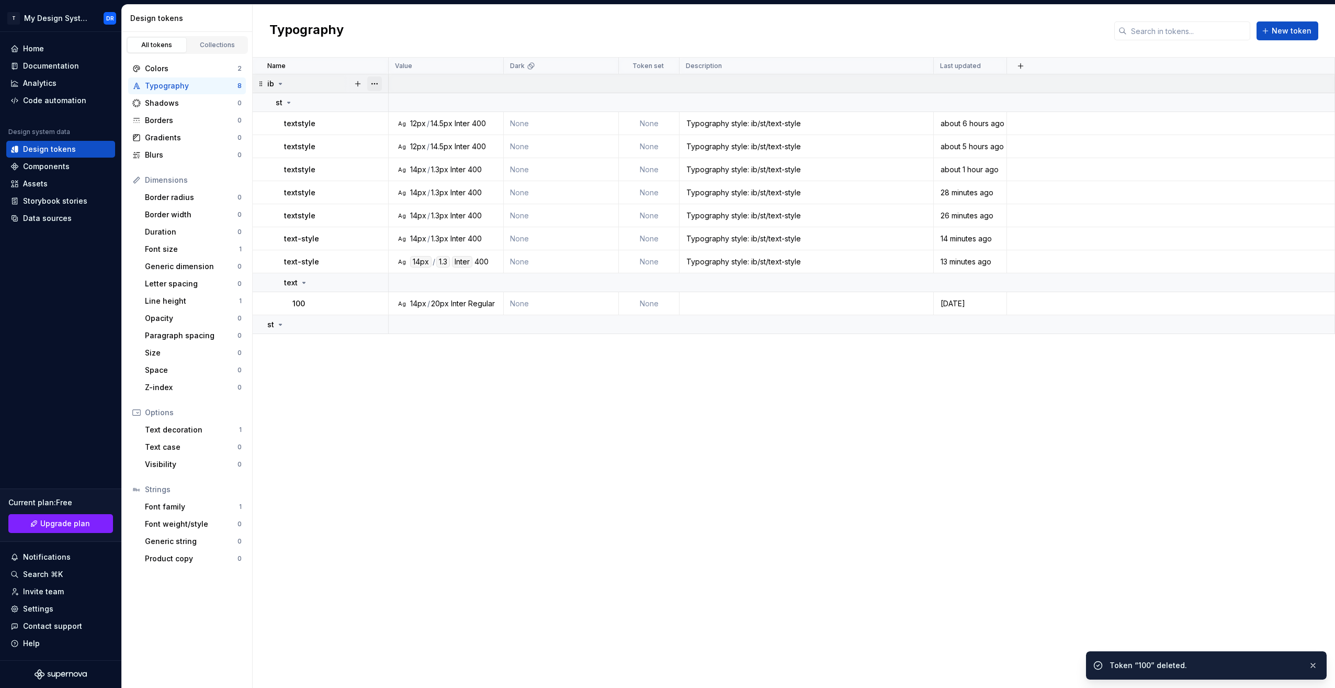
click at [374, 81] on button "button" at bounding box center [374, 83] width 15 height 15
click at [417, 202] on div "Delete group" at bounding box center [421, 202] width 68 height 10
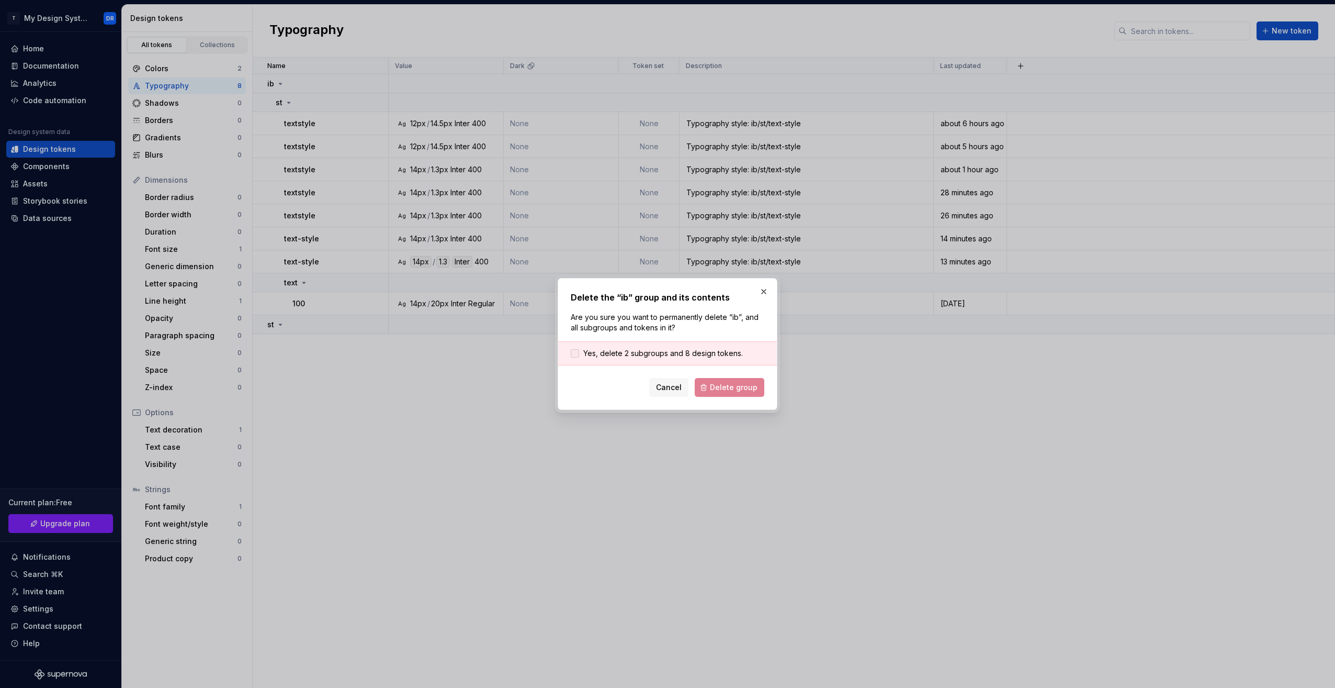
click at [626, 349] on span "Yes, delete 2 subgroups and 8 design tokens." at bounding box center [663, 353] width 160 height 10
click at [750, 386] on span "Delete group" at bounding box center [734, 387] width 48 height 10
